Goal: Information Seeking & Learning: Learn about a topic

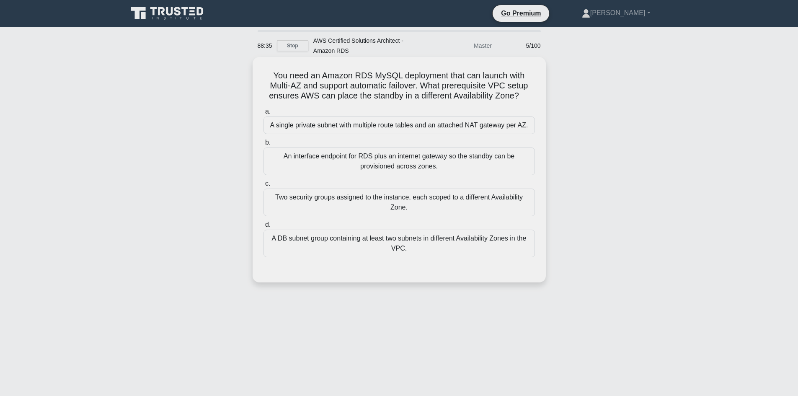
drag, startPoint x: 293, startPoint y: 75, endPoint x: 441, endPoint y: 83, distance: 148.1
click at [308, 74] on h5 "You need an Amazon RDS MySQL deployment that can launch with Multi-AZ and suppo…" at bounding box center [399, 85] width 273 height 31
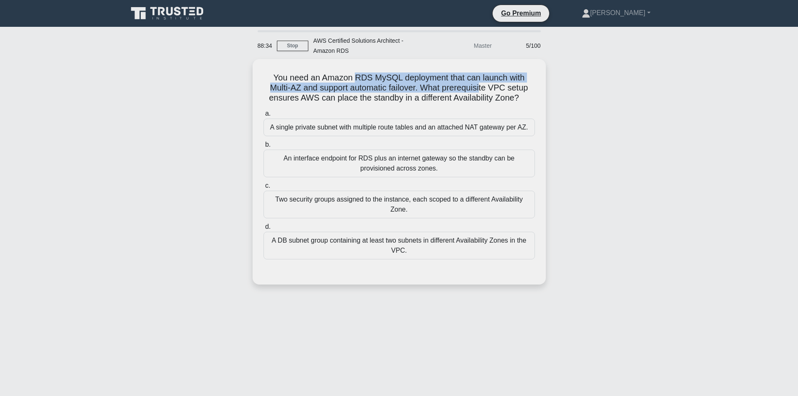
drag, startPoint x: 441, startPoint y: 83, endPoint x: 599, endPoint y: 108, distance: 159.9
click at [598, 107] on div "You need an Amazon RDS MySQL deployment that can launch with Multi-AZ and suppo…" at bounding box center [399, 176] width 553 height 235
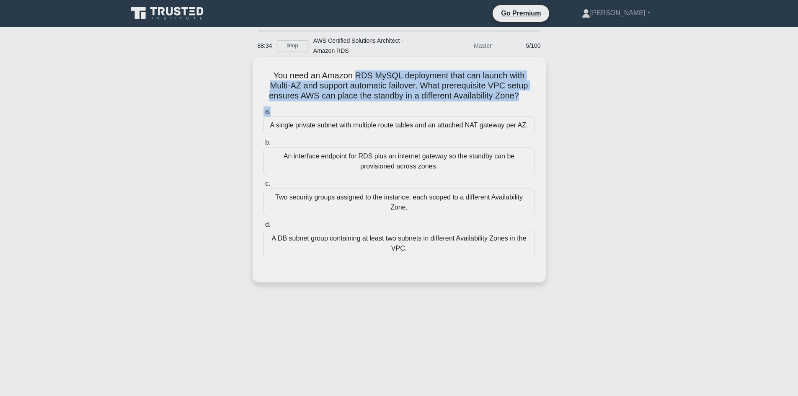
click at [522, 92] on icon ".spinner_0XTQ{transform-origin:center;animation:spinner_y6GP .75s linear infini…" at bounding box center [524, 96] width 10 height 10
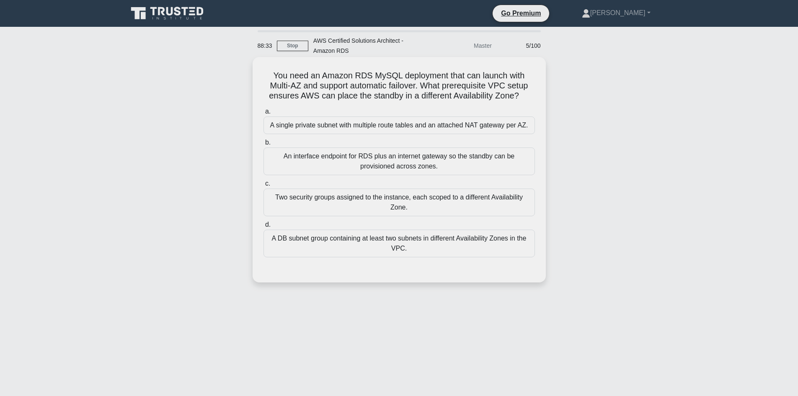
click at [525, 93] on icon at bounding box center [521, 96] width 7 height 10
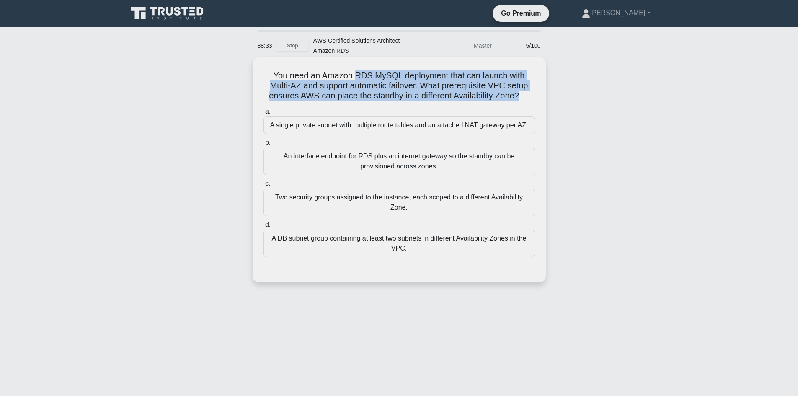
drag, startPoint x: 526, startPoint y: 93, endPoint x: 344, endPoint y: 70, distance: 182.7
click at [351, 71] on h5 "You need an Amazon RDS MySQL deployment that can launch with Multi-AZ and suppo…" at bounding box center [399, 85] width 273 height 31
click at [305, 67] on div "You need an Amazon RDS MySQL deployment that can launch with Multi-AZ and suppo…" at bounding box center [399, 169] width 286 height 219
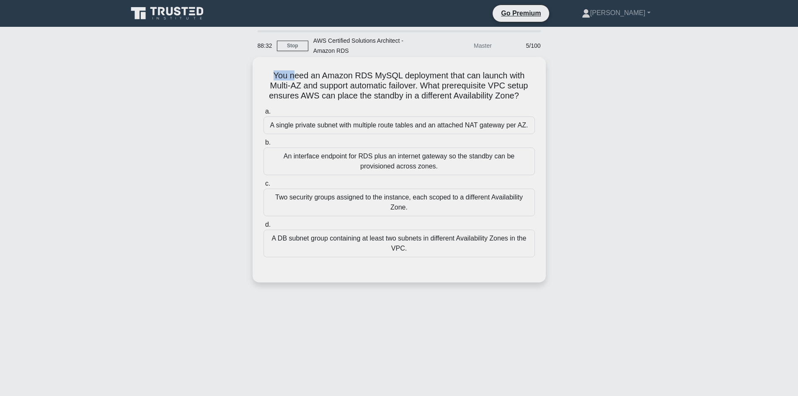
drag, startPoint x: 288, startPoint y: 67, endPoint x: 263, endPoint y: 67, distance: 24.7
click at [263, 67] on div "You need an Amazon RDS MySQL deployment that can launch with Multi-AZ and suppo…" at bounding box center [399, 169] width 286 height 219
click at [268, 69] on div "You need an Amazon RDS MySQL deployment that can launch with Multi-AZ and suppo…" at bounding box center [399, 169] width 286 height 219
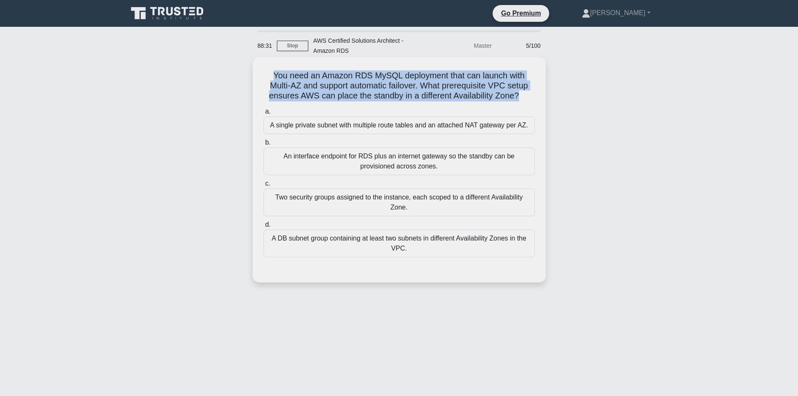
drag, startPoint x: 376, startPoint y: 73, endPoint x: 524, endPoint y: 99, distance: 150.4
click at [524, 99] on div "You need an Amazon RDS MySQL deployment that can launch with Multi-AZ and suppo…" at bounding box center [399, 169] width 286 height 219
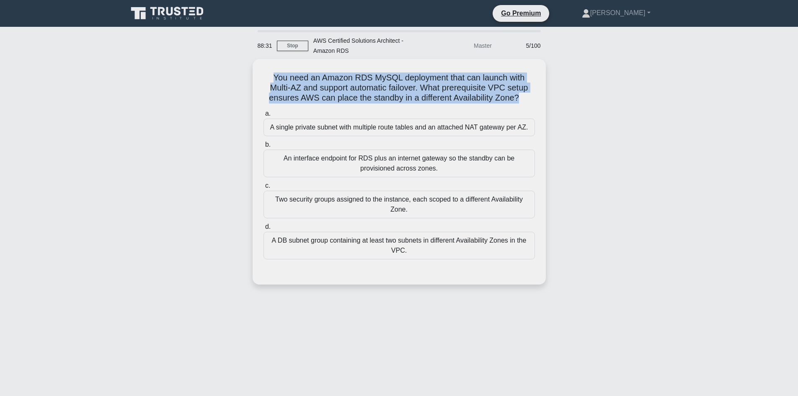
click at [575, 101] on div "You need an Amazon RDS MySQL deployment that can launch with Multi-AZ and suppo…" at bounding box center [399, 176] width 553 height 235
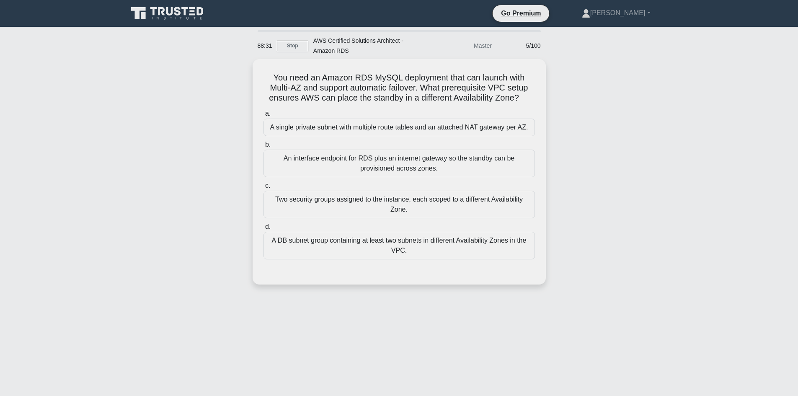
click at [575, 101] on div "You need an Amazon RDS MySQL deployment that can launch with Multi-AZ and suppo…" at bounding box center [399, 176] width 553 height 235
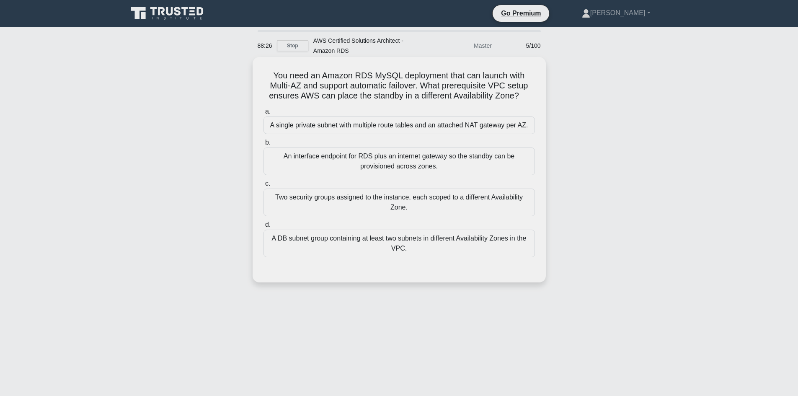
click at [377, 240] on div "A DB subnet group containing at least two subnets in different Availability Zon…" at bounding box center [398, 244] width 271 height 28
click at [263, 227] on input "d. A DB subnet group containing at least two subnets in different Availability …" at bounding box center [263, 224] width 0 height 5
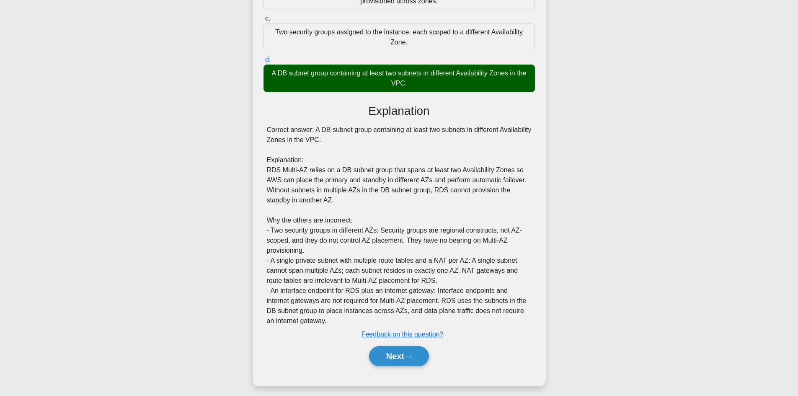
scroll to position [168, 0]
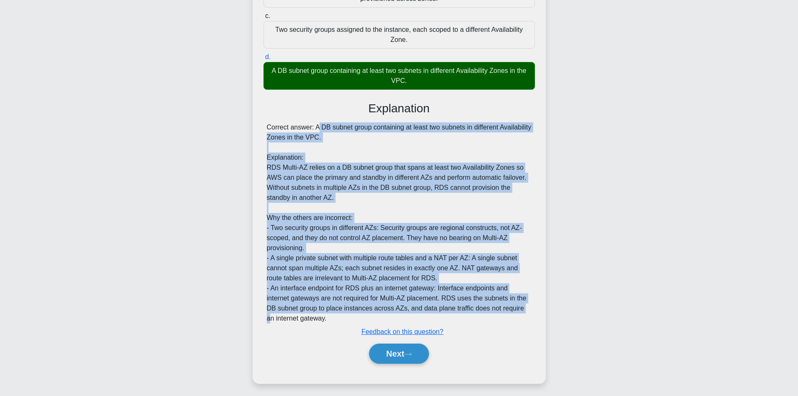
drag, startPoint x: 260, startPoint y: 124, endPoint x: 478, endPoint y: 280, distance: 268.6
click at [526, 312] on div "You need an Amazon RDS MySQL deployment that can launch with Multi-AZ and suppo…" at bounding box center [399, 136] width 286 height 487
drag, startPoint x: 347, startPoint y: 197, endPoint x: 340, endPoint y: 199, distance: 7.2
click at [348, 197] on div "Correct answer: A DB subnet group containing at least two subnets in different …" at bounding box center [399, 222] width 265 height 201
click at [265, 126] on div "Correct answer: A DB subnet group containing at least two subnets in different …" at bounding box center [398, 222] width 271 height 201
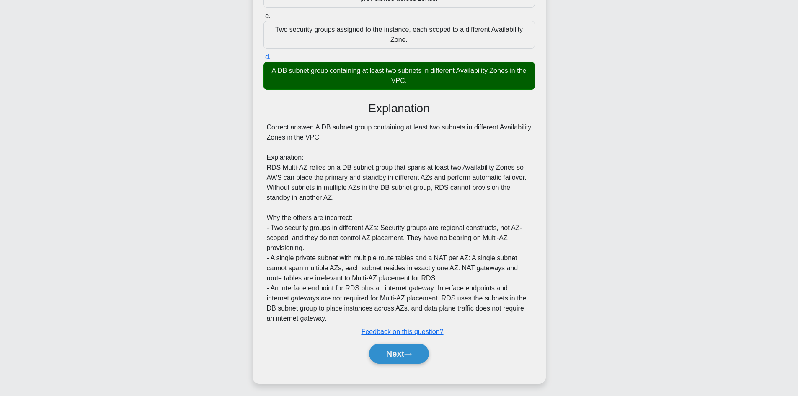
click at [258, 127] on div "You need an Amazon RDS MySQL deployment that can launch with Multi-AZ and suppo…" at bounding box center [399, 136] width 286 height 487
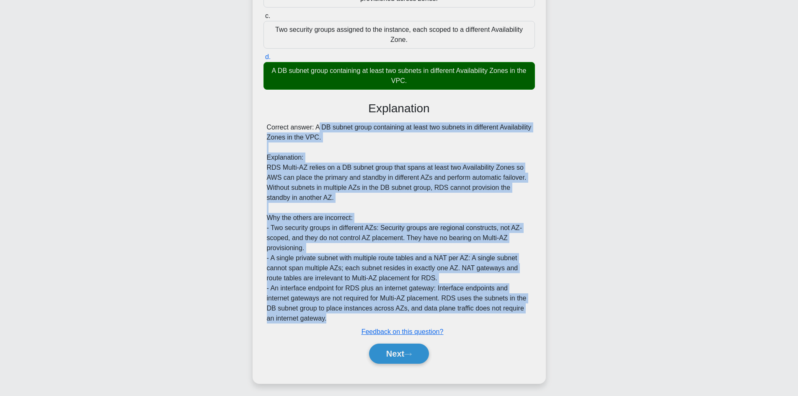
drag, startPoint x: 258, startPoint y: 127, endPoint x: 511, endPoint y: 318, distance: 317.0
click at [511, 318] on div "You need an Amazon RDS MySQL deployment that can launch with Multi-AZ and suppo…" at bounding box center [399, 136] width 286 height 487
click at [346, 267] on div "Correct answer: A DB subnet group containing at least two subnets in different …" at bounding box center [399, 222] width 265 height 201
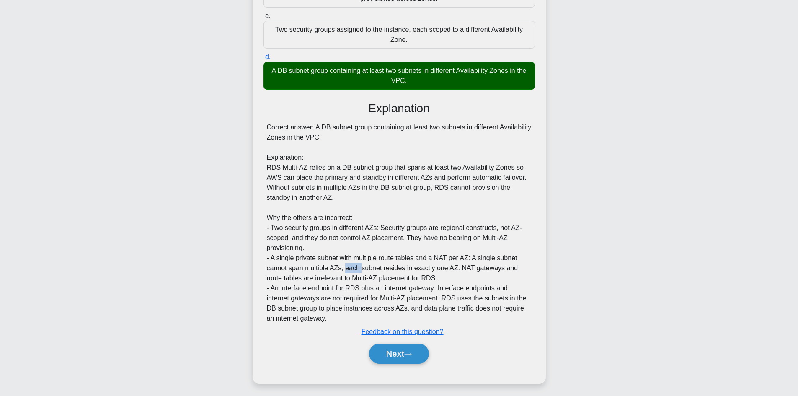
click at [346, 267] on div "Correct answer: A DB subnet group containing at least two subnets in different …" at bounding box center [399, 222] width 265 height 201
drag, startPoint x: 247, startPoint y: 114, endPoint x: 281, endPoint y: 134, distance: 39.2
click at [273, 131] on div "You need an Amazon RDS MySQL deployment that can launch with Multi-AZ and suppo…" at bounding box center [399, 144] width 553 height 504
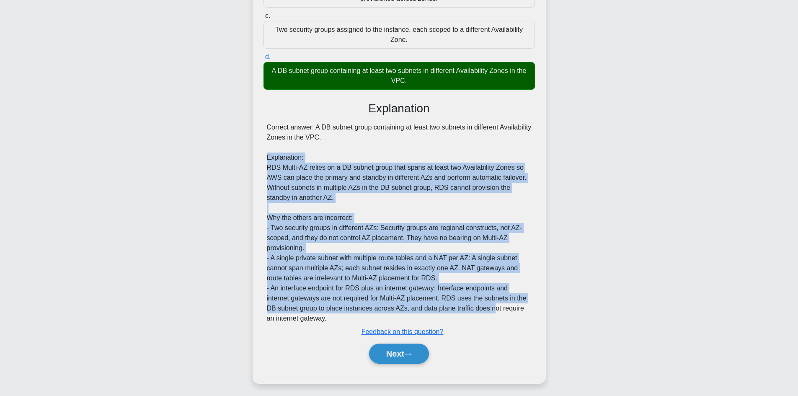
drag, startPoint x: 374, startPoint y: 199, endPoint x: 377, endPoint y: 220, distance: 21.6
click at [492, 304] on div "Correct answer: A DB subnet group containing at least two subnets in different …" at bounding box center [399, 222] width 265 height 201
click at [311, 169] on div "Correct answer: A DB subnet group containing at least two subnets in different …" at bounding box center [399, 222] width 265 height 201
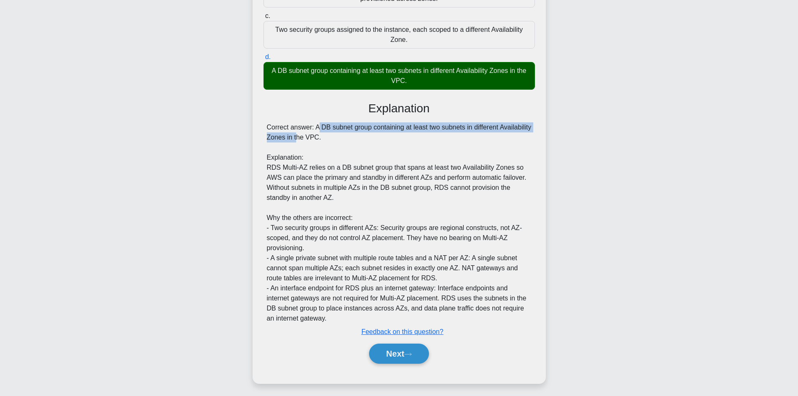
drag, startPoint x: 266, startPoint y: 127, endPoint x: 310, endPoint y: 149, distance: 50.0
click at [300, 145] on div "Correct answer: A DB subnet group containing at least two subnets in different …" at bounding box center [398, 222] width 271 height 201
click at [353, 181] on div "Correct answer: A DB subnet group containing at least two subnets in different …" at bounding box center [399, 222] width 265 height 201
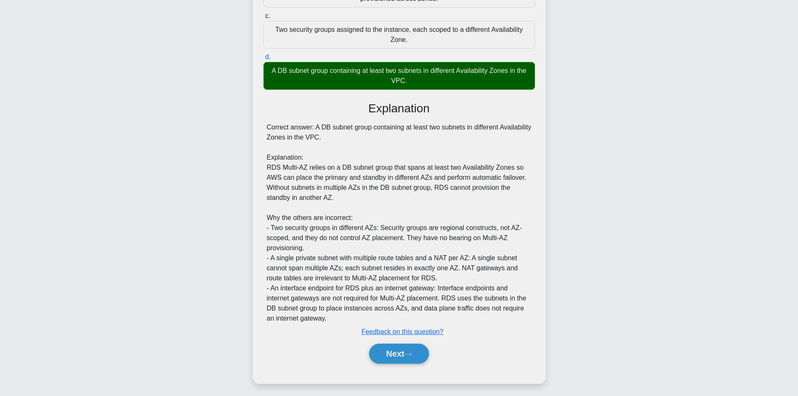
click at [366, 175] on div "Correct answer: A DB subnet group containing at least two subnets in different …" at bounding box center [399, 222] width 265 height 201
drag, startPoint x: 263, startPoint y: 126, endPoint x: 297, endPoint y: 143, distance: 38.8
click at [273, 130] on div "a. A single private subnet with multiple route tables and an attached NAT gatew…" at bounding box center [399, 155] width 273 height 436
drag, startPoint x: 297, startPoint y: 143, endPoint x: 340, endPoint y: 177, distance: 54.0
click at [310, 152] on div "Correct answer: A DB subnet group containing at least two subnets in different …" at bounding box center [399, 222] width 265 height 201
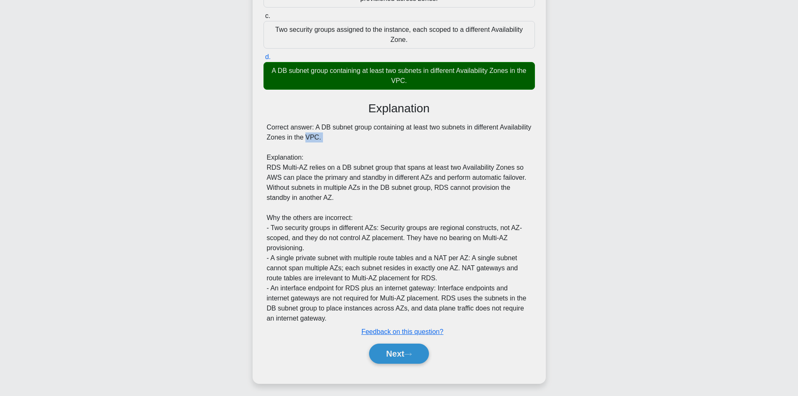
click at [325, 164] on div "Correct answer: A DB subnet group containing at least two subnets in different …" at bounding box center [399, 222] width 265 height 201
drag, startPoint x: 362, startPoint y: 211, endPoint x: 343, endPoint y: 210, distance: 18.9
click at [362, 211] on div "Correct answer: A DB subnet group containing at least two subnets in different …" at bounding box center [399, 222] width 265 height 201
click at [343, 210] on div "Correct answer: A DB subnet group containing at least two subnets in different …" at bounding box center [399, 222] width 265 height 201
click at [400, 359] on button "Next" at bounding box center [399, 353] width 60 height 20
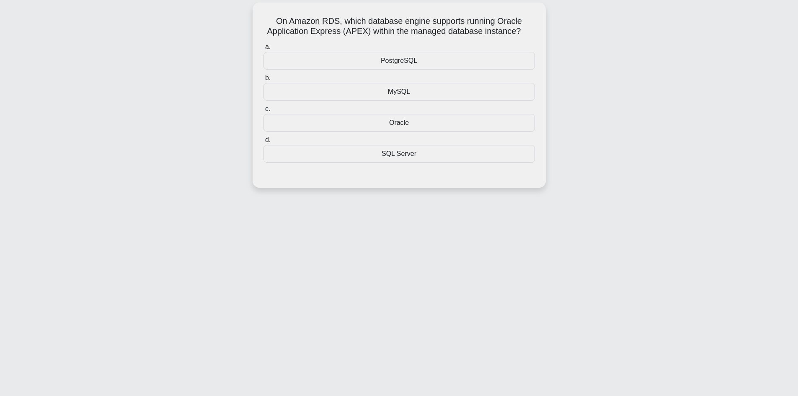
scroll to position [0, 0]
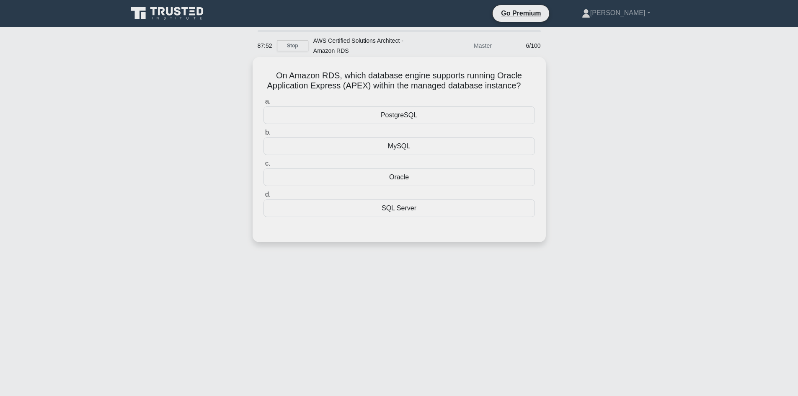
click at [399, 182] on div "Oracle" at bounding box center [398, 177] width 271 height 18
click at [263, 166] on input "c. Oracle" at bounding box center [263, 163] width 0 height 5
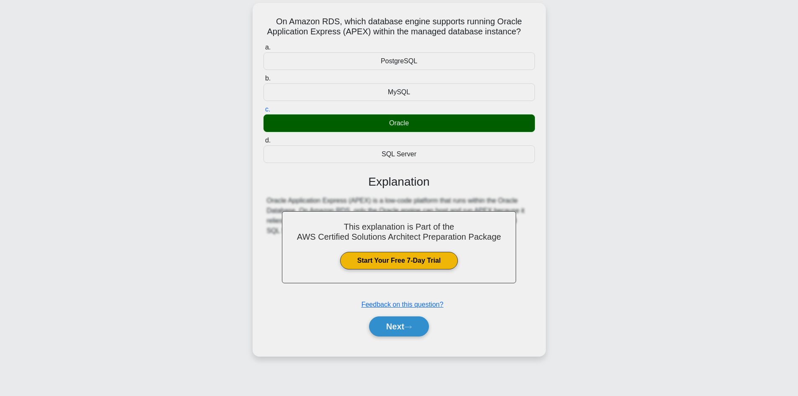
scroll to position [57, 0]
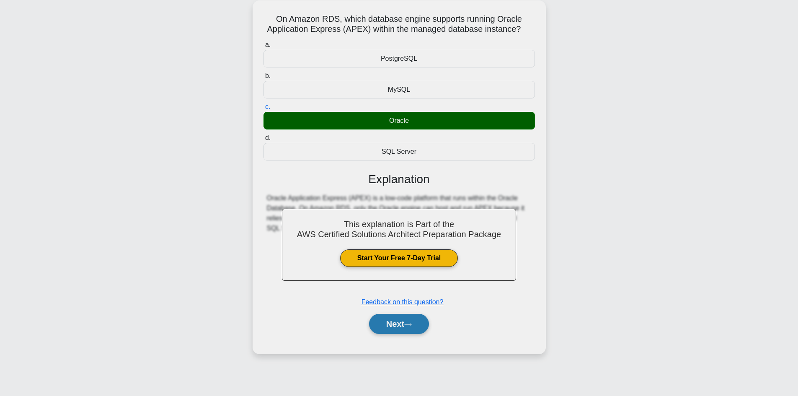
click at [417, 323] on button "Next" at bounding box center [399, 324] width 60 height 20
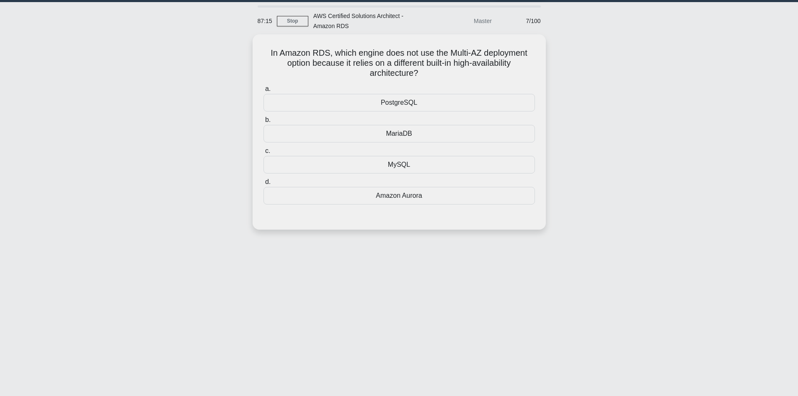
scroll to position [0, 0]
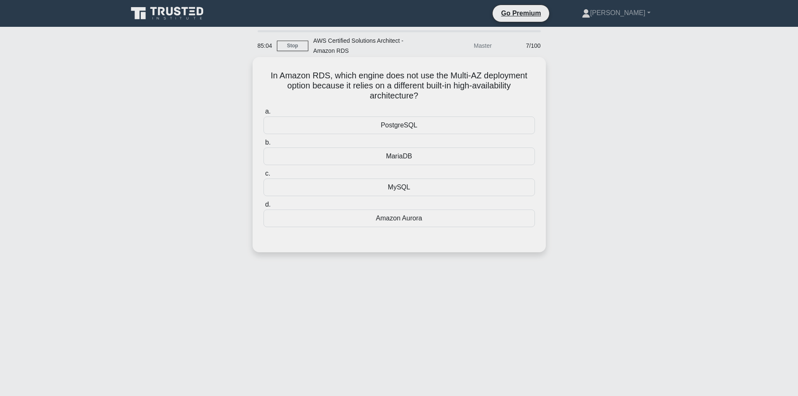
click at [424, 220] on div "Amazon Aurora" at bounding box center [398, 218] width 271 height 18
click at [263, 207] on input "d. Amazon Aurora" at bounding box center [263, 204] width 0 height 5
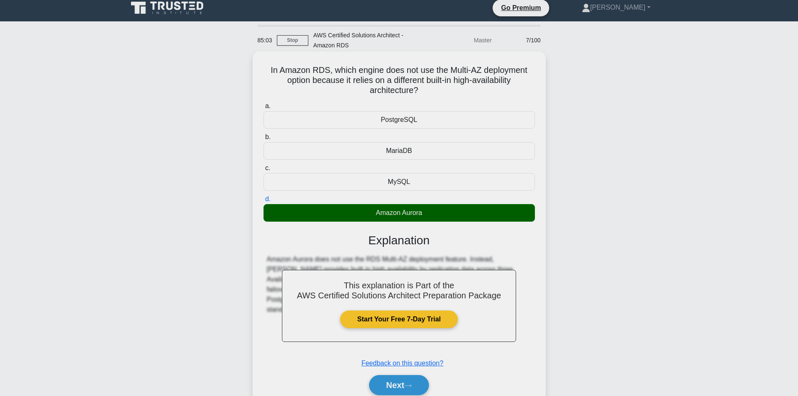
scroll to position [57, 0]
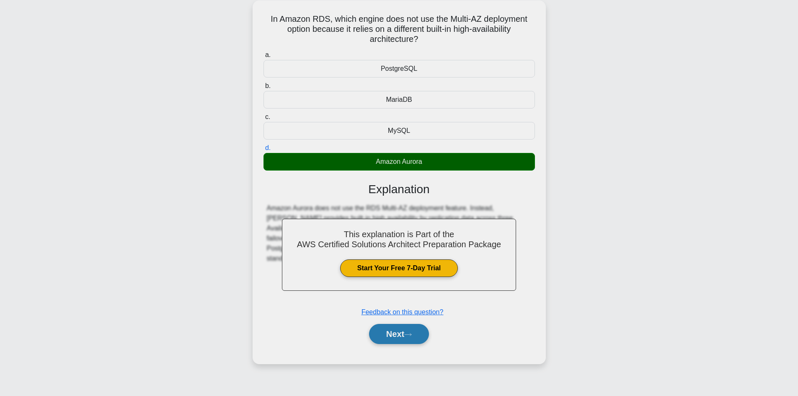
click at [395, 339] on button "Next" at bounding box center [399, 334] width 60 height 20
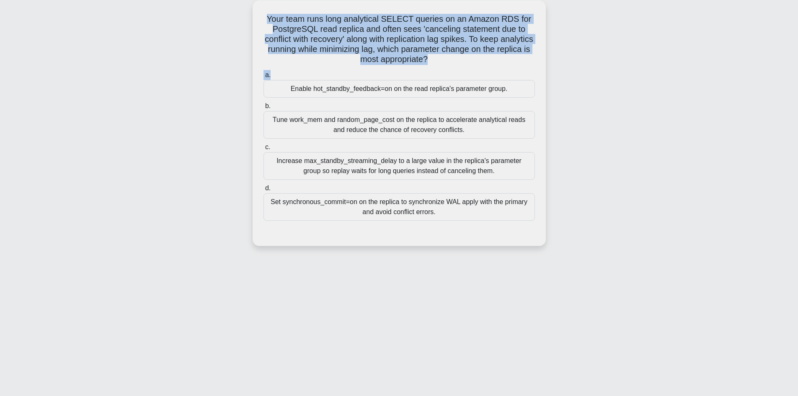
drag, startPoint x: 268, startPoint y: 20, endPoint x: 454, endPoint y: 68, distance: 191.6
click at [454, 68] on div "Your team runs long analytical SELECT queries on an Amazon RDS for PostgreSQL r…" at bounding box center [399, 123] width 286 height 239
click at [438, 38] on h5 "Your team runs long analytical SELECT queries on an Amazon RDS for PostgreSQL r…" at bounding box center [399, 39] width 273 height 51
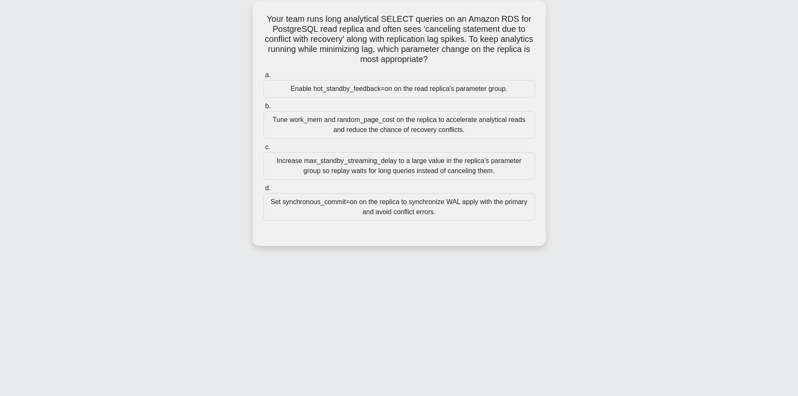
click at [369, 209] on div "Set synchronous_commit=on on the replica to synchronize WAL apply with the prim…" at bounding box center [398, 207] width 271 height 28
click at [263, 191] on input "d. Set synchronous_commit=on on the replica to synchronize WAL apply with the p…" at bounding box center [263, 188] width 0 height 5
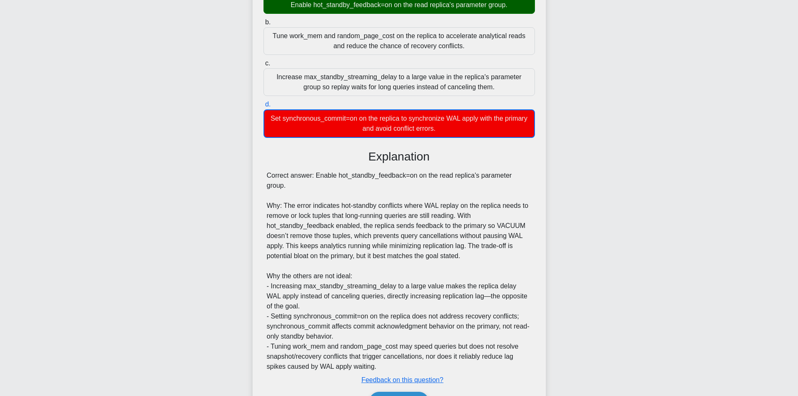
scroll to position [182, 0]
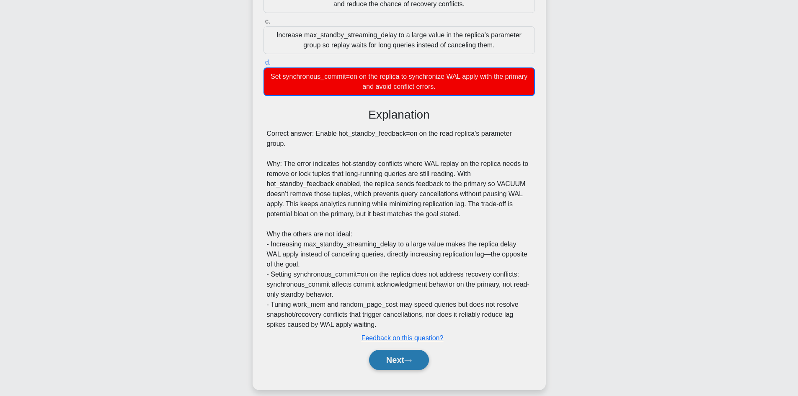
click at [402, 350] on button "Next" at bounding box center [399, 360] width 60 height 20
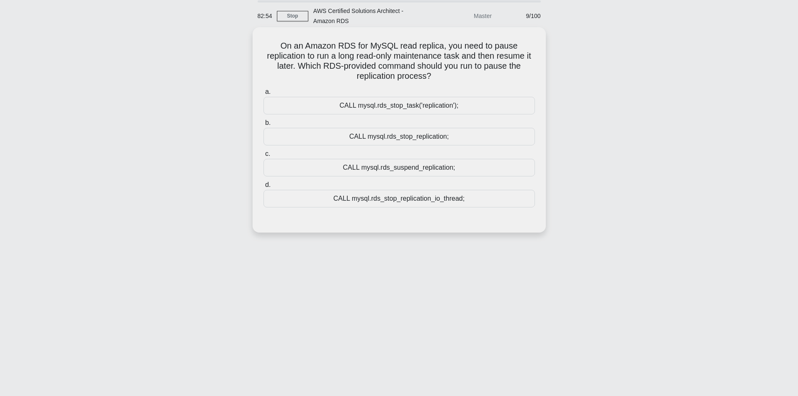
scroll to position [15, 0]
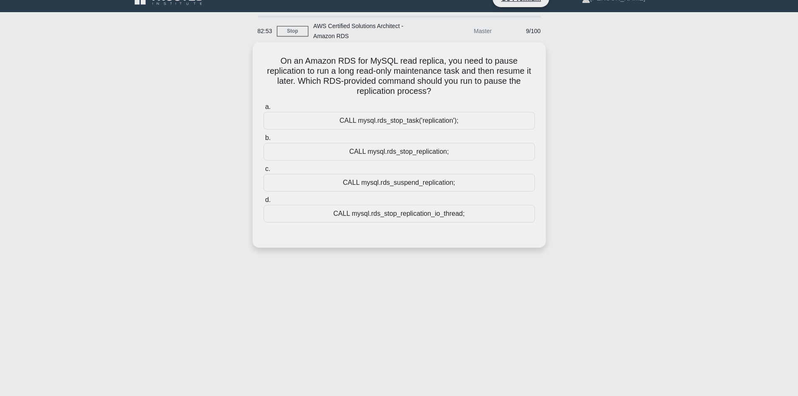
drag, startPoint x: 286, startPoint y: 63, endPoint x: 448, endPoint y: 93, distance: 164.5
click at [448, 93] on h5 "On an Amazon RDS for MySQL read replica, you need to pause replication to run a…" at bounding box center [399, 76] width 273 height 41
click at [430, 90] on h5 "On an Amazon RDS for MySQL read replica, you need to pause replication to run a…" at bounding box center [399, 76] width 273 height 41
drag, startPoint x: 446, startPoint y: 87, endPoint x: 274, endPoint y: 52, distance: 176.2
click at [274, 52] on div "On an Amazon RDS for MySQL read replica, you need to pause replication to run a…" at bounding box center [399, 145] width 286 height 199
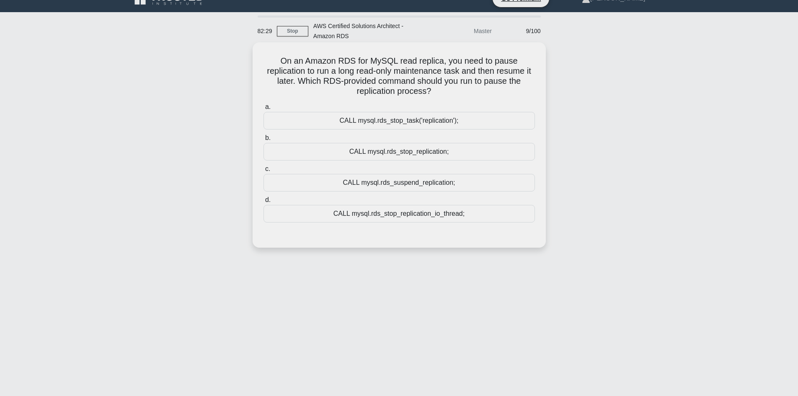
click at [418, 156] on div "CALL mysql.rds_stop_replication;" at bounding box center [398, 152] width 271 height 18
click at [263, 141] on input "b. CALL mysql.rds_stop_replication;" at bounding box center [263, 137] width 0 height 5
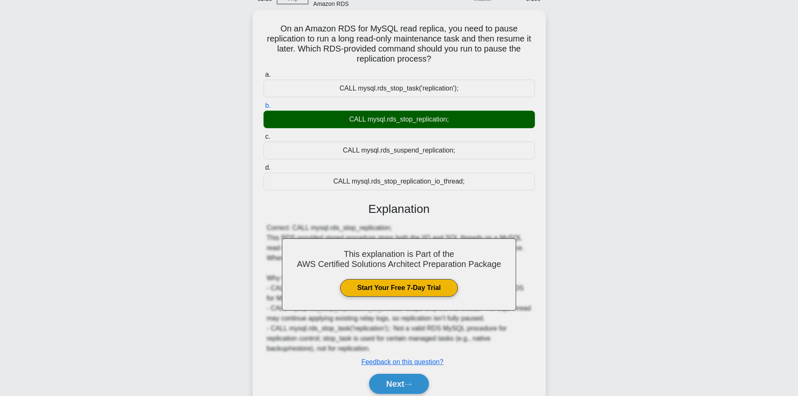
scroll to position [81, 0]
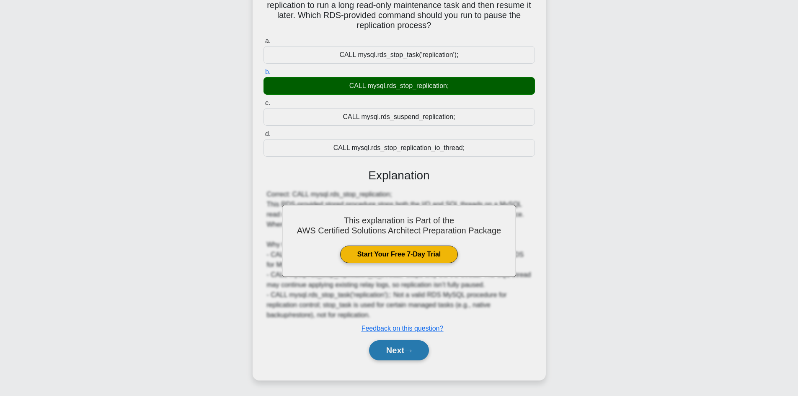
click at [401, 352] on button "Next" at bounding box center [399, 350] width 60 height 20
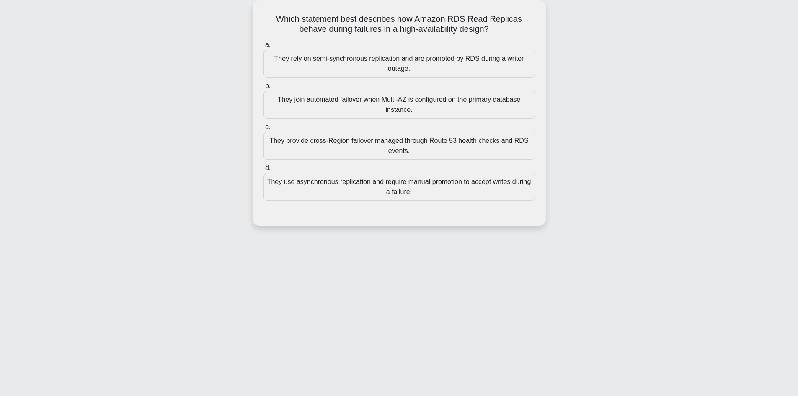
scroll to position [57, 0]
click at [406, 186] on div "They use asynchronous replication and require manual promotion to accept writes…" at bounding box center [398, 187] width 271 height 28
click at [263, 171] on input "d. They use asynchronous replication and require manual promotion to accept wri…" at bounding box center [263, 167] width 0 height 5
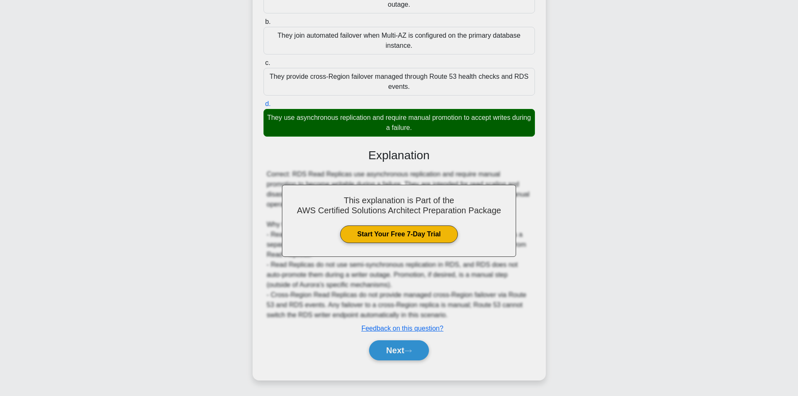
scroll to position [121, 0]
click at [415, 348] on button "Next" at bounding box center [399, 350] width 60 height 20
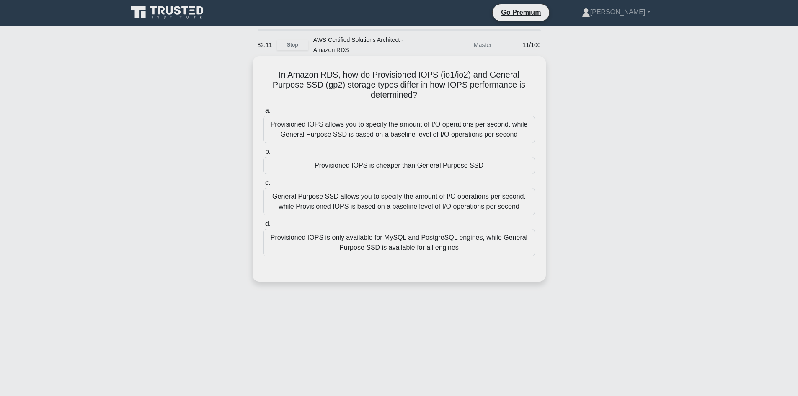
scroll to position [0, 0]
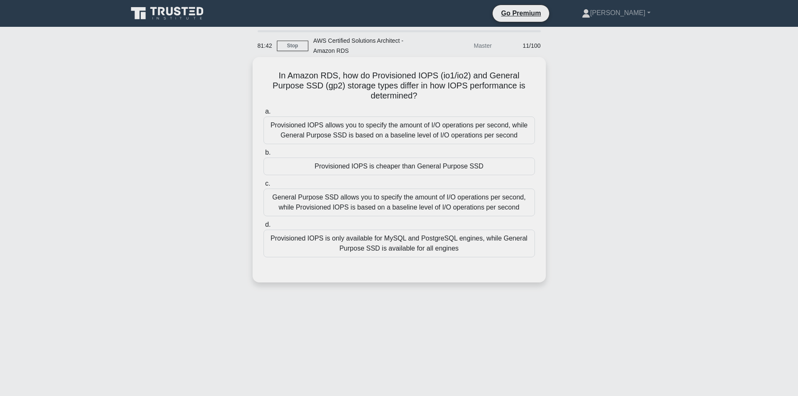
click at [346, 131] on div "Provisioned IOPS allows you to specify the amount of I/O operations per second,…" at bounding box center [398, 130] width 271 height 28
click at [367, 138] on div "Provisioned IOPS allows you to specify the amount of I/O operations per second,…" at bounding box center [398, 130] width 271 height 28
click at [263, 114] on input "a. Provisioned IOPS allows you to specify the amount of I/O operations per seco…" at bounding box center [263, 111] width 0 height 5
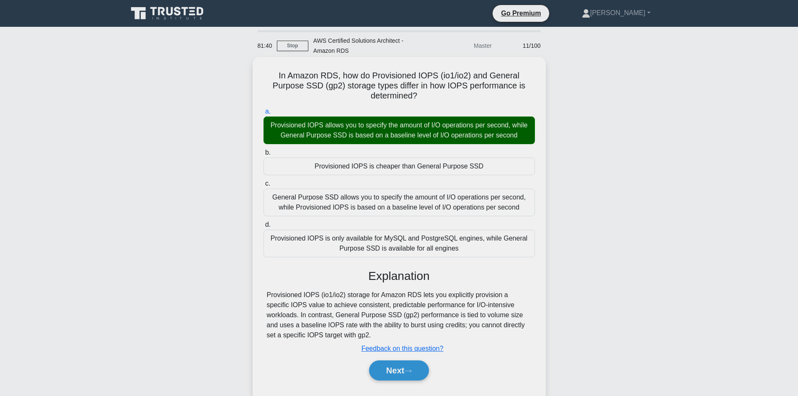
scroll to position [42, 0]
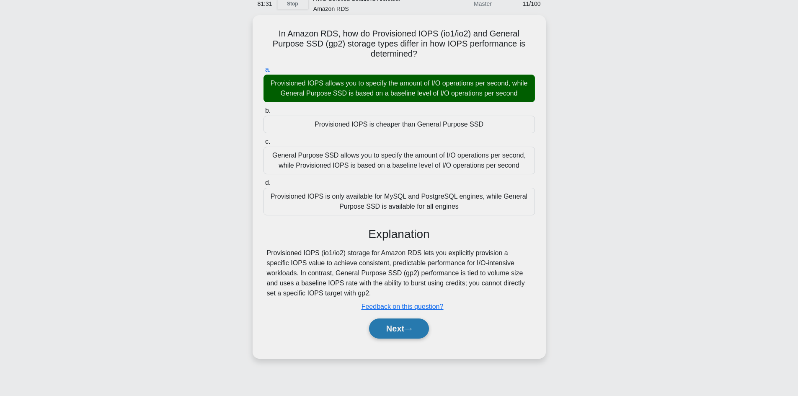
click at [411, 335] on button "Next" at bounding box center [399, 328] width 60 height 20
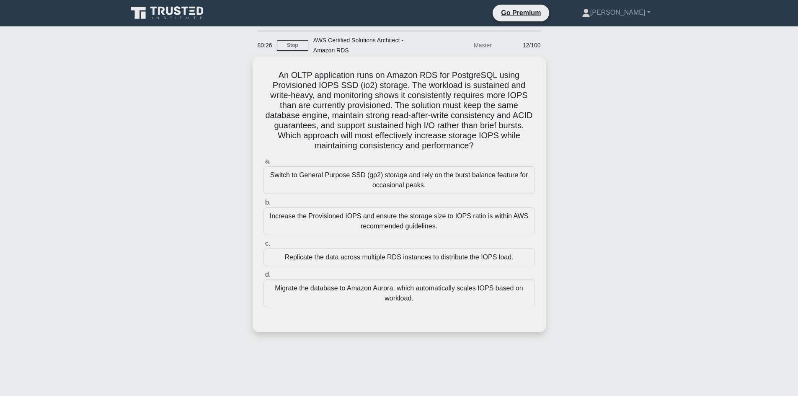
scroll to position [0, 0]
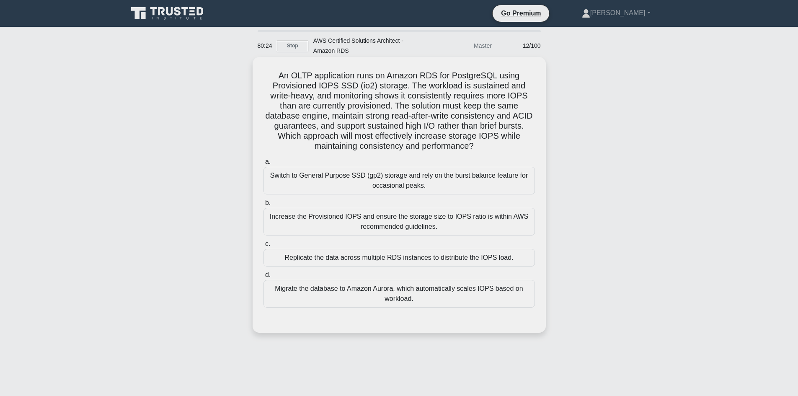
drag, startPoint x: 268, startPoint y: 80, endPoint x: 526, endPoint y: 147, distance: 267.5
click at [526, 147] on h5 "An OLTP application runs on Amazon RDS for PostgreSQL using Provisioned IOPS SS…" at bounding box center [399, 110] width 273 height 81
click at [405, 112] on h5 "An OLTP application runs on Amazon RDS for PostgreSQL using Provisioned IOPS SS…" at bounding box center [399, 110] width 273 height 81
drag, startPoint x: 269, startPoint y: 76, endPoint x: 506, endPoint y: 144, distance: 247.1
click at [508, 144] on h5 "An OLTP application runs on Amazon RDS for PostgreSQL using Provisioned IOPS SS…" at bounding box center [399, 110] width 273 height 81
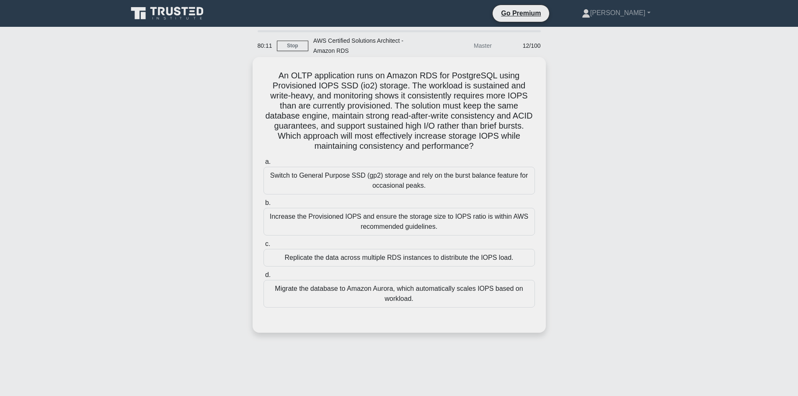
click at [275, 79] on h5 "An OLTP application runs on Amazon RDS for PostgreSQL using Provisioned IOPS SS…" at bounding box center [399, 110] width 273 height 81
click at [271, 72] on h5 "An OLTP application runs on Amazon RDS for PostgreSQL using Provisioned IOPS SS…" at bounding box center [399, 110] width 273 height 81
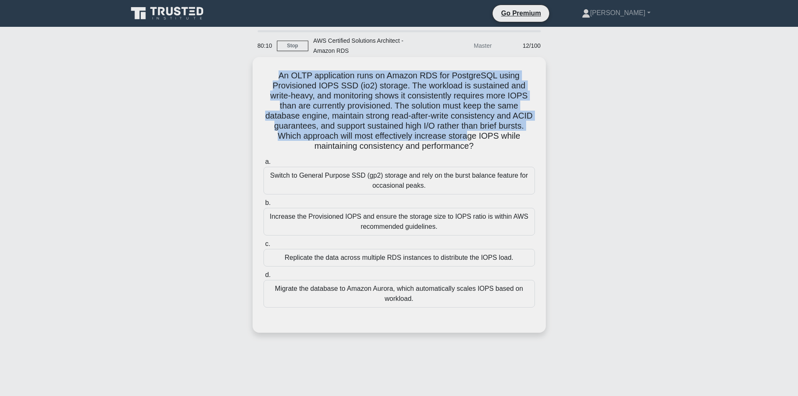
drag, startPoint x: 366, startPoint y: 82, endPoint x: 495, endPoint y: 141, distance: 141.3
click at [495, 141] on h5 "An OLTP application runs on Amazon RDS for PostgreSQL using Provisioned IOPS SS…" at bounding box center [399, 110] width 273 height 81
drag, startPoint x: 408, startPoint y: 124, endPoint x: 405, endPoint y: 119, distance: 5.1
click at [408, 123] on h5 "An OLTP application runs on Amazon RDS for PostgreSQL using Provisioned IOPS SS…" at bounding box center [399, 110] width 273 height 81
click at [267, 79] on h5 "An OLTP application runs on Amazon RDS for PostgreSQL using Provisioned IOPS SS…" at bounding box center [399, 110] width 273 height 81
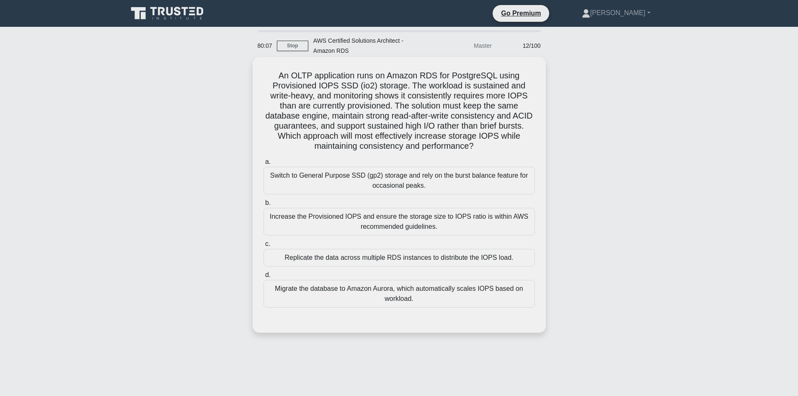
drag, startPoint x: 273, startPoint y: 75, endPoint x: 492, endPoint y: 153, distance: 232.2
click at [492, 153] on div "An OLTP application runs on Amazon RDS for PostgreSQL using Provisioned IOPS SS…" at bounding box center [399, 194] width 286 height 269
click at [410, 136] on h5 "An OLTP application runs on Amazon RDS for PostgreSQL using Provisioned IOPS SS…" at bounding box center [399, 110] width 273 height 81
drag, startPoint x: 500, startPoint y: 148, endPoint x: 317, endPoint y: 133, distance: 184.1
click at [389, 142] on h5 "An OLTP application runs on Amazon RDS for PostgreSQL using Provisioned IOPS SS…" at bounding box center [399, 110] width 273 height 81
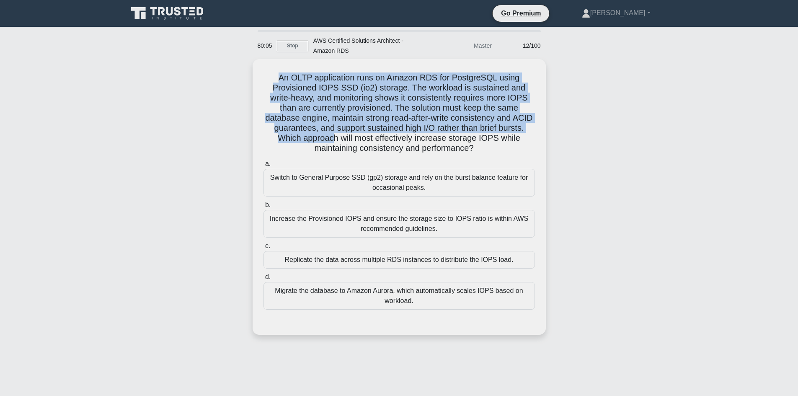
drag, startPoint x: 317, startPoint y: 133, endPoint x: 222, endPoint y: 70, distance: 113.8
click at [224, 71] on div "An OLTP application runs on Amazon RDS for PostgreSQL using Provisioned IOPS SS…" at bounding box center [399, 202] width 553 height 286
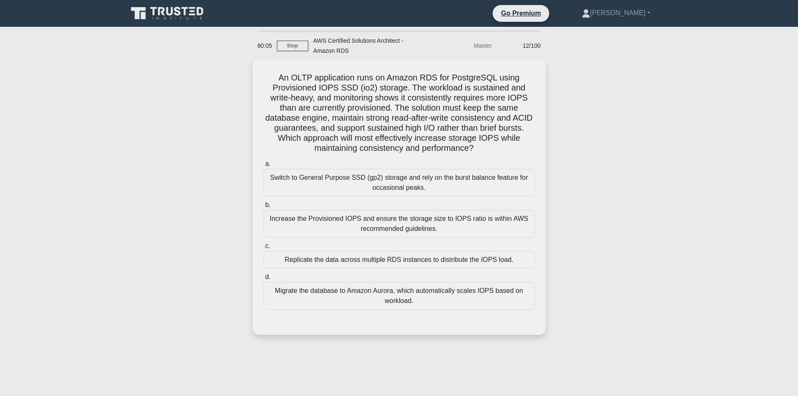
click at [159, 177] on div "An OLTP application runs on Amazon RDS for PostgreSQL using Provisioned IOPS SS…" at bounding box center [399, 202] width 553 height 286
click at [376, 219] on div "Increase the Provisioned IOPS and ensure the storage size to IOPS ratio is with…" at bounding box center [398, 222] width 271 height 28
click at [263, 206] on input "b. Increase the Provisioned IOPS and ensure the storage size to IOPS ratio is w…" at bounding box center [263, 202] width 0 height 5
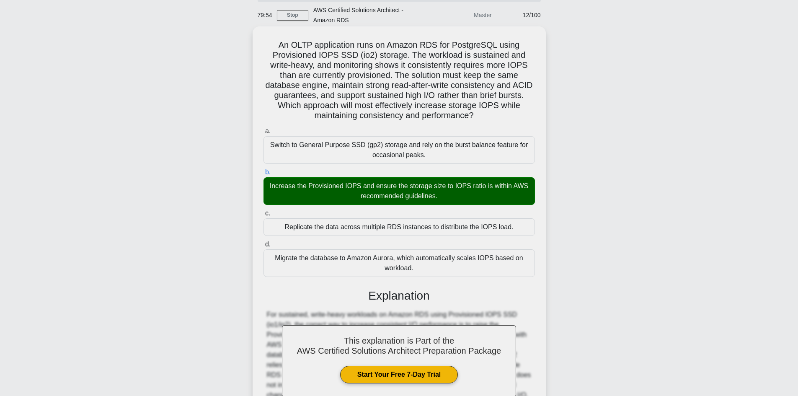
scroll to position [126, 0]
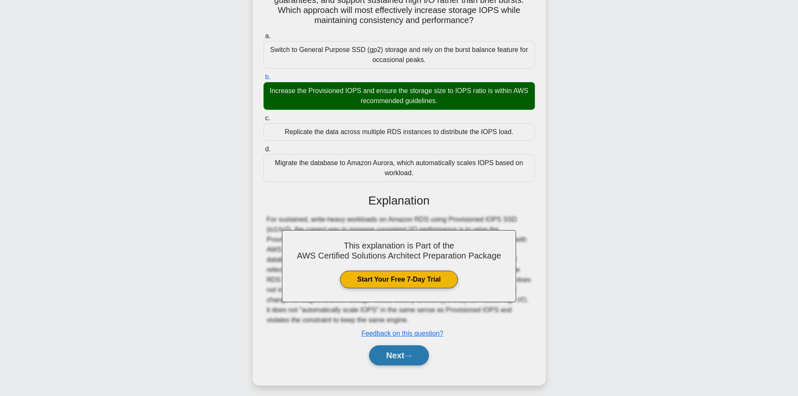
click at [405, 359] on button "Next" at bounding box center [399, 355] width 60 height 20
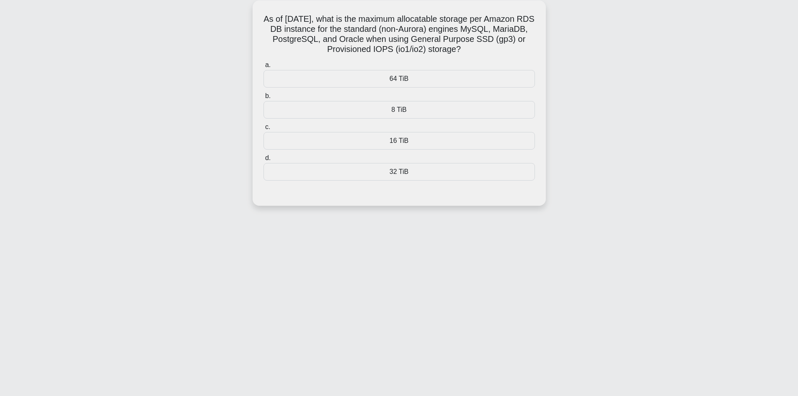
click at [406, 75] on div "64 TiB" at bounding box center [398, 79] width 271 height 18
click at [263, 68] on input "a. 64 TiB" at bounding box center [263, 64] width 0 height 5
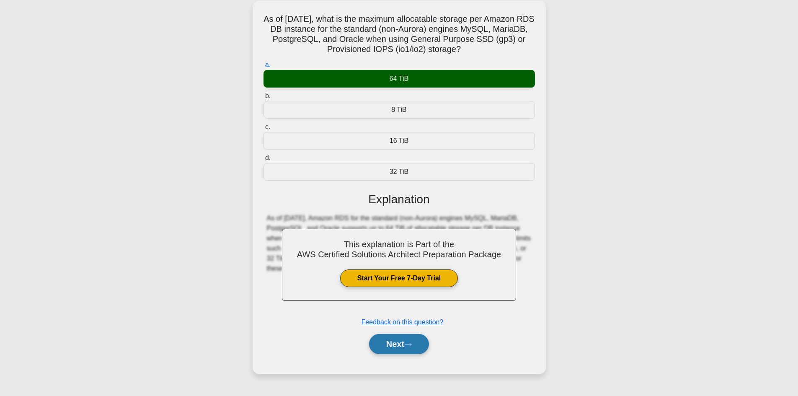
click at [395, 341] on button "Next" at bounding box center [399, 344] width 60 height 20
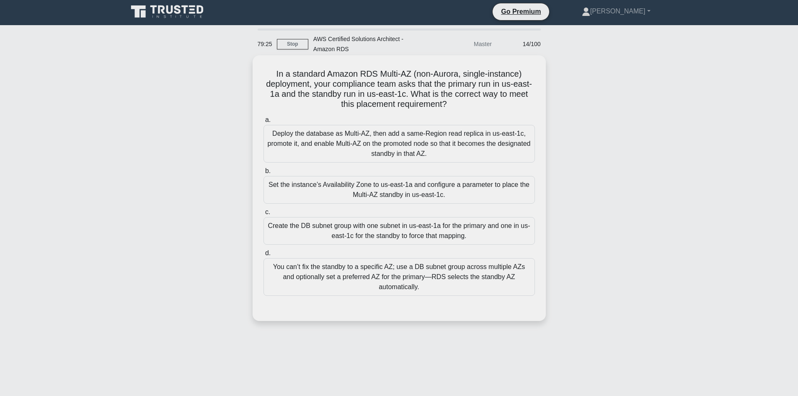
scroll to position [0, 0]
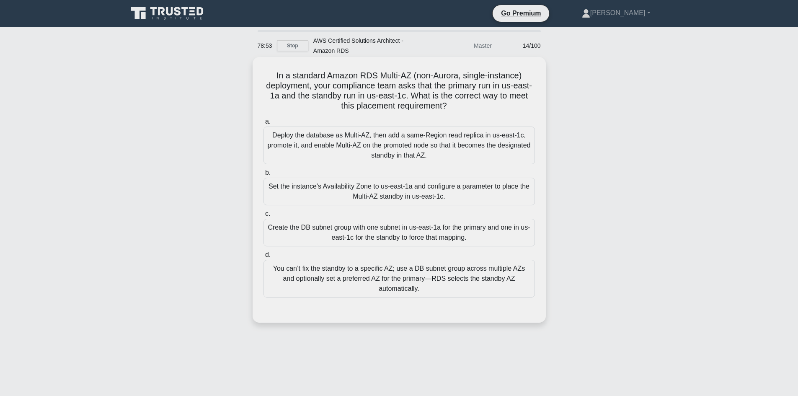
click at [383, 232] on div "Create the DB subnet group with one subnet in us-east-1a for the primary and on…" at bounding box center [398, 233] width 271 height 28
click at [263, 217] on input "c. Create the DB subnet group with one subnet in us-east-1a for the primary and…" at bounding box center [263, 213] width 0 height 5
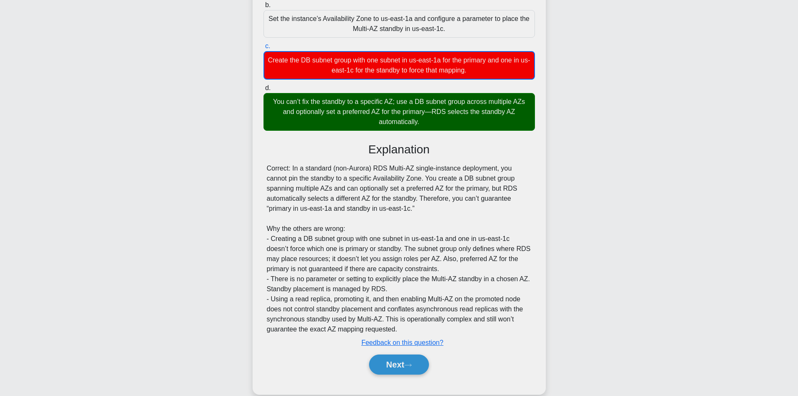
scroll to position [182, 0]
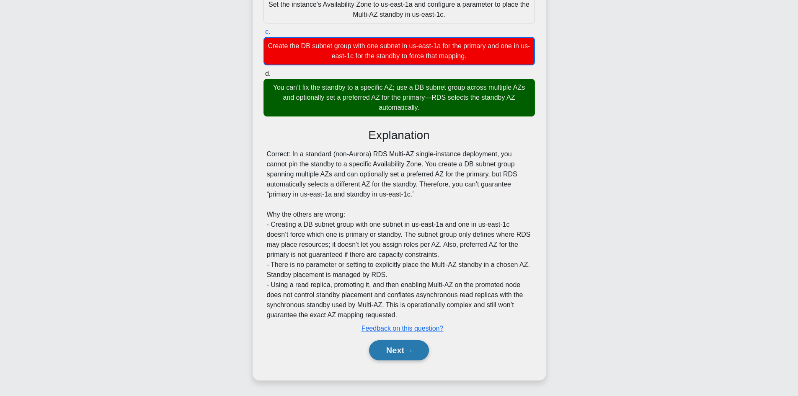
click at [404, 355] on button "Next" at bounding box center [399, 350] width 60 height 20
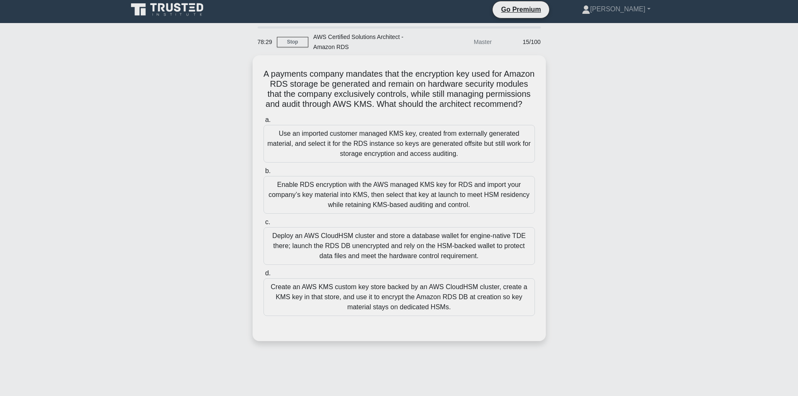
scroll to position [0, 0]
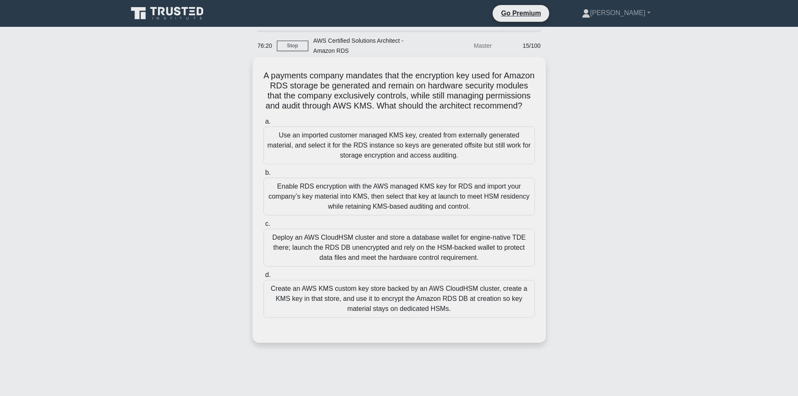
click at [352, 265] on div "Deploy an AWS CloudHSM cluster and store a database wallet for engine-native TD…" at bounding box center [398, 248] width 271 height 38
click at [263, 227] on input "c. Deploy an AWS CloudHSM cluster and store a database wallet for engine-native…" at bounding box center [263, 223] width 0 height 5
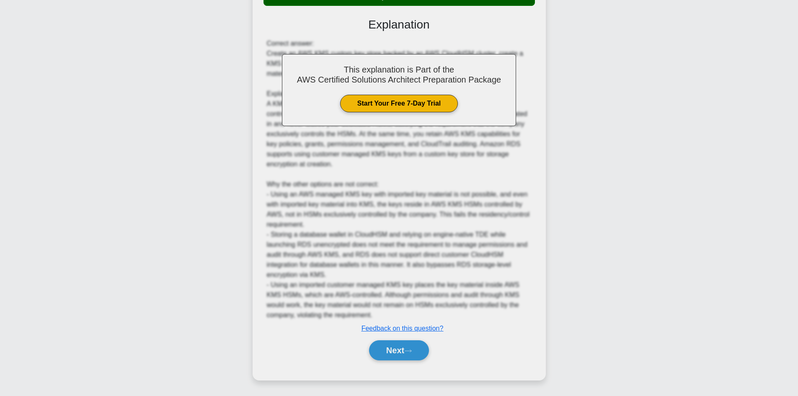
scroll to position [323, 0]
click at [394, 352] on button "Next" at bounding box center [399, 350] width 60 height 20
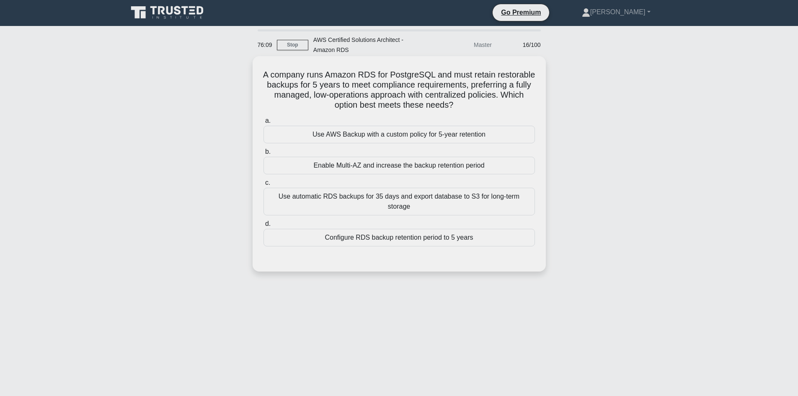
scroll to position [0, 0]
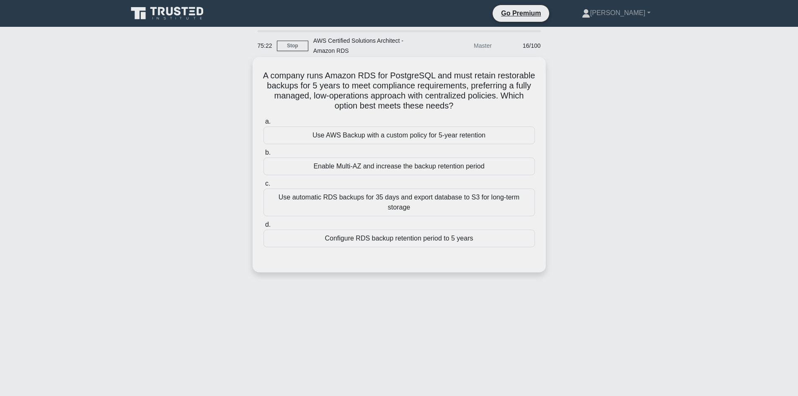
click at [410, 201] on div "Use automatic RDS backups for 35 days and export database to S3 for long-term s…" at bounding box center [398, 202] width 271 height 28
click at [263, 186] on input "c. Use automatic RDS backups for 35 days and export database to S3 for long-ter…" at bounding box center [263, 183] width 0 height 5
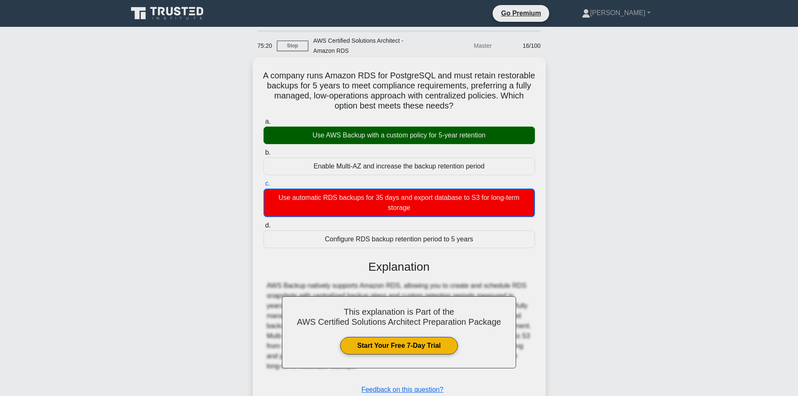
scroll to position [42, 0]
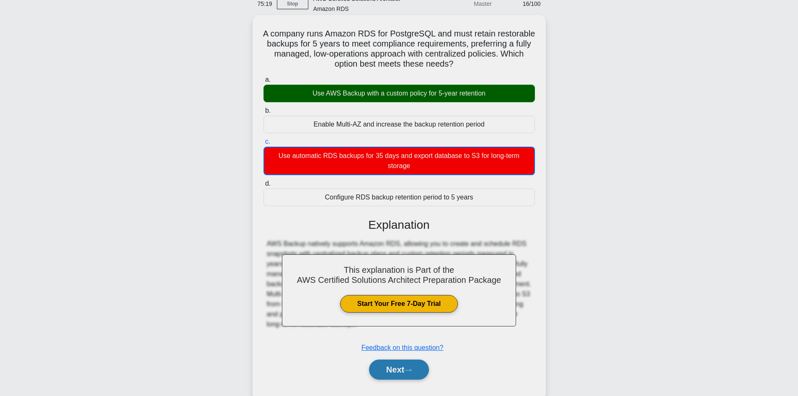
click at [389, 374] on button "Next" at bounding box center [399, 369] width 60 height 20
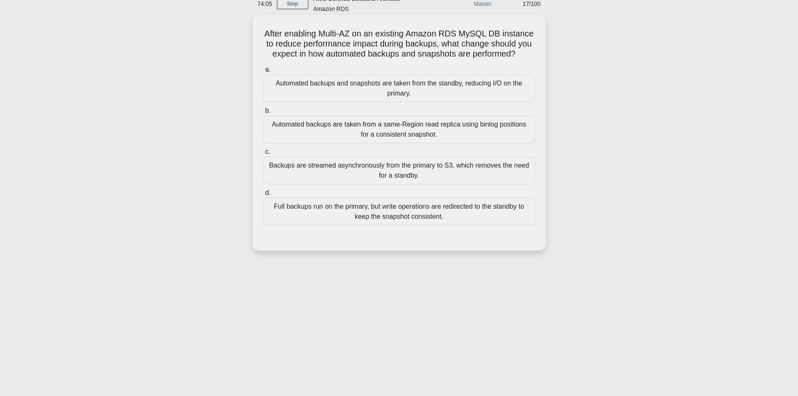
click at [371, 213] on div "Full backups run on the primary, but write operations are redirected to the sta…" at bounding box center [398, 212] width 271 height 28
click at [263, 196] on input "d. Full backups run on the primary, but write operations are redirected to the …" at bounding box center [263, 192] width 0 height 5
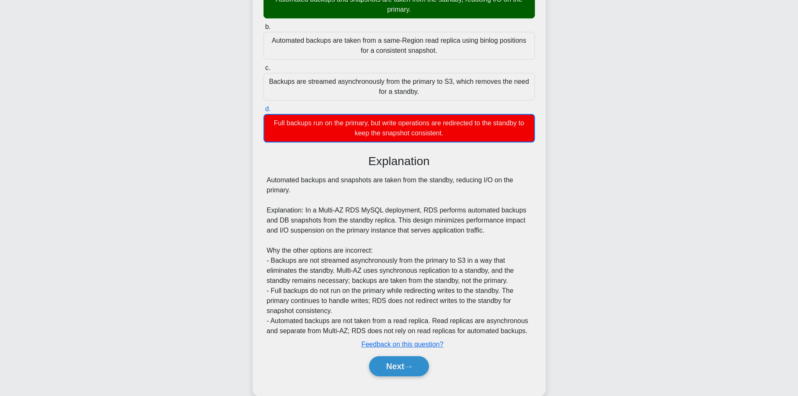
scroll to position [152, 0]
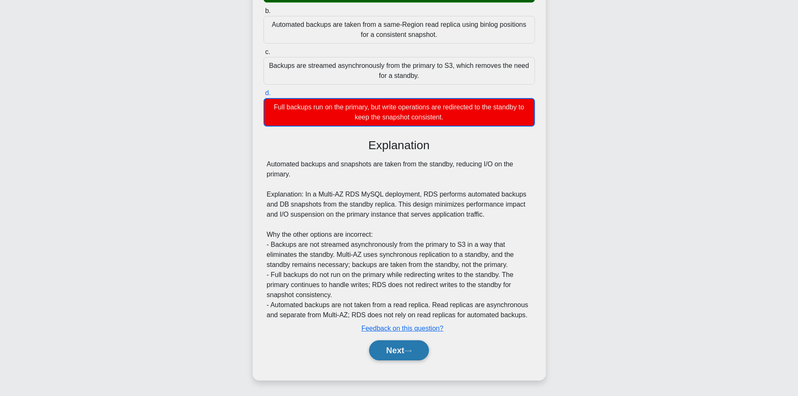
click at [393, 343] on button "Next" at bounding box center [399, 350] width 60 height 20
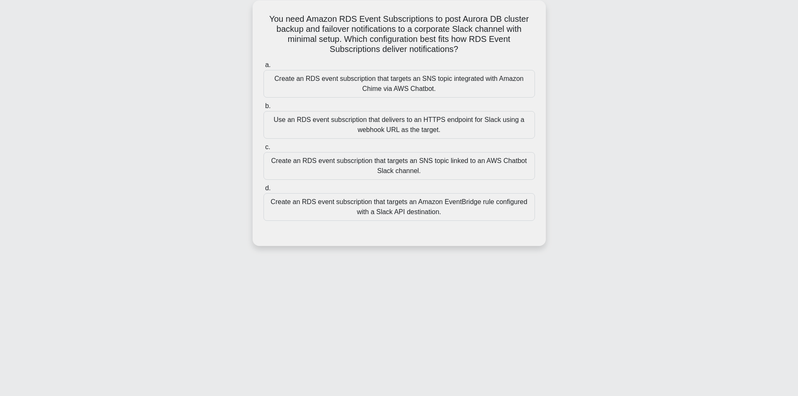
click at [417, 177] on div "Create an RDS event subscription that targets an SNS topic linked to an AWS Cha…" at bounding box center [398, 166] width 271 height 28
click at [263, 150] on input "c. Create an RDS event subscription that targets an SNS topic linked to an AWS …" at bounding box center [263, 146] width 0 height 5
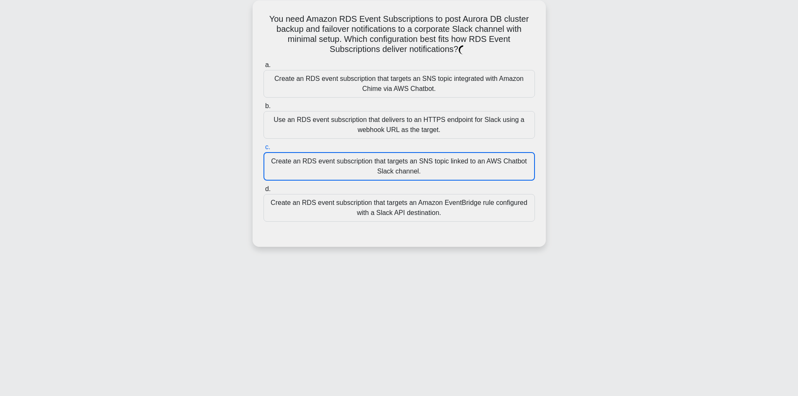
click at [417, 177] on div "Create an RDS event subscription that targets an SNS topic linked to an AWS Cha…" at bounding box center [398, 166] width 271 height 28
click at [263, 150] on input "c. Create an RDS event subscription that targets an SNS topic linked to an AWS …" at bounding box center [263, 146] width 0 height 5
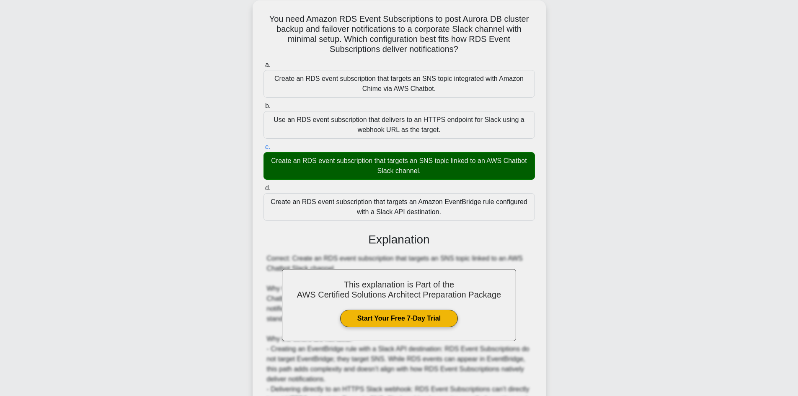
click at [421, 187] on label "d. Create an RDS event subscription that targets an Amazon EventBridge rule con…" at bounding box center [398, 202] width 271 height 38
click at [263, 187] on input "d. Create an RDS event subscription that targets an Amazon EventBridge rule con…" at bounding box center [263, 188] width 0 height 5
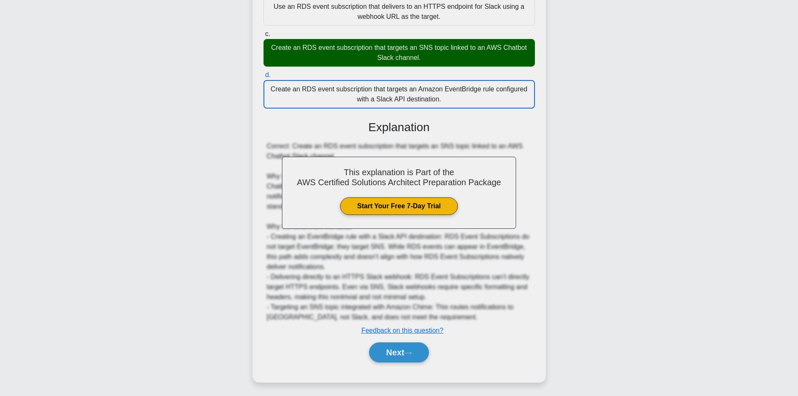
scroll to position [172, 0]
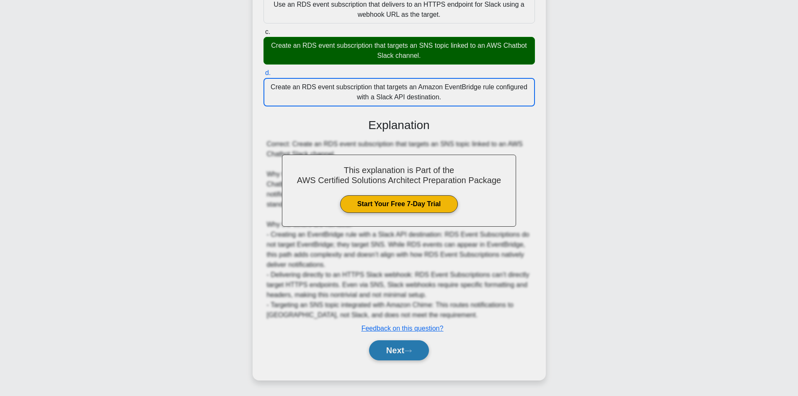
click at [401, 351] on button "Next" at bounding box center [399, 350] width 60 height 20
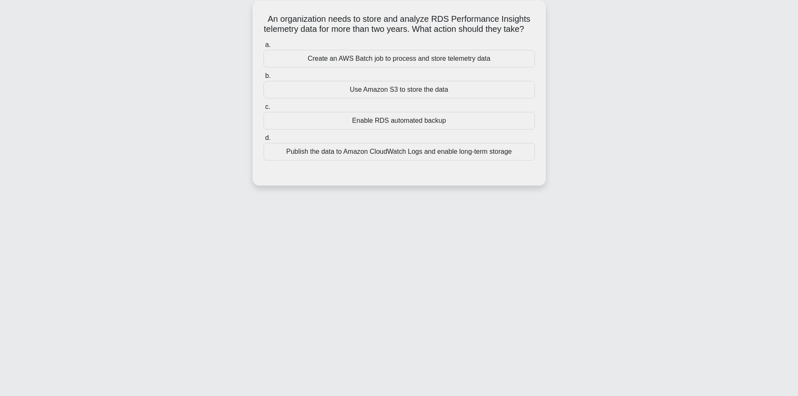
scroll to position [57, 0]
click at [405, 98] on div "Use Amazon S3 to store the data" at bounding box center [398, 90] width 271 height 18
click at [263, 79] on input "b. Use Amazon S3 to store the data" at bounding box center [263, 75] width 0 height 5
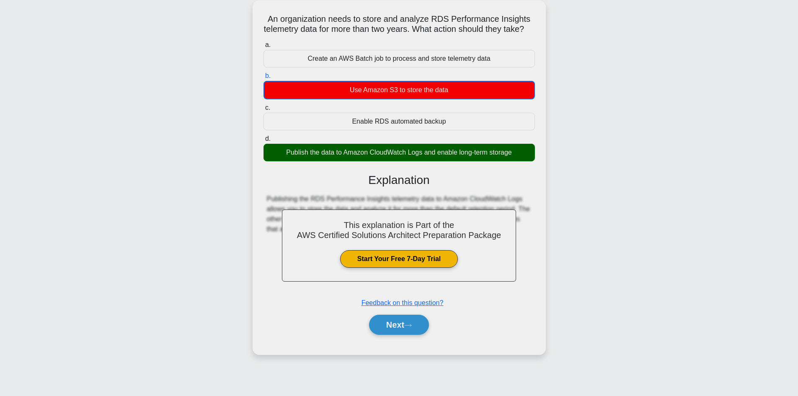
click at [400, 338] on div "Next" at bounding box center [398, 324] width 271 height 27
click at [401, 332] on button "Next" at bounding box center [399, 325] width 60 height 20
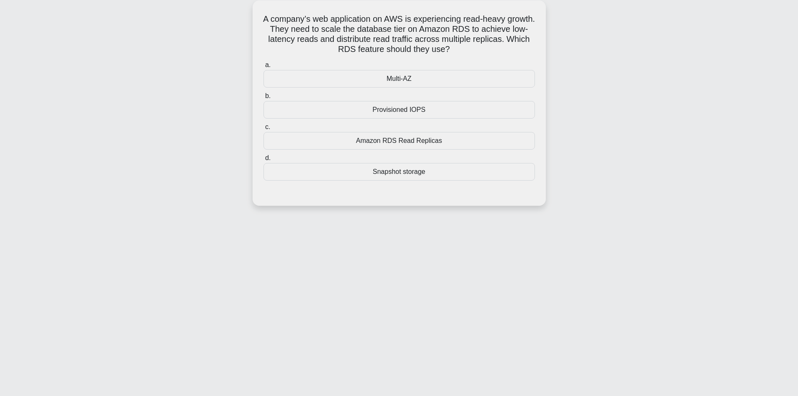
click at [420, 144] on div "Amazon RDS Read Replicas" at bounding box center [398, 141] width 271 height 18
click at [263, 130] on input "c. Amazon RDS Read Replicas" at bounding box center [263, 126] width 0 height 5
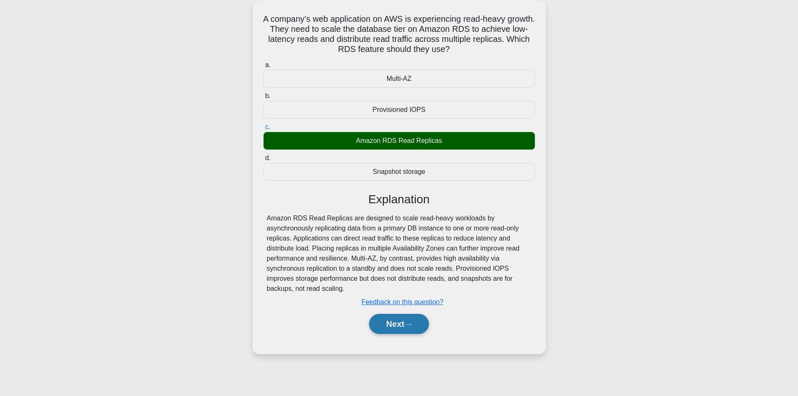
click at [404, 328] on button "Next" at bounding box center [399, 324] width 60 height 20
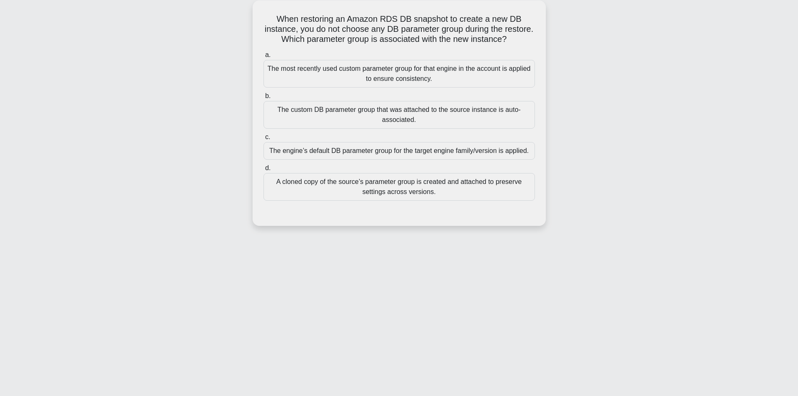
click at [382, 156] on div "The engine’s default DB parameter group for the target engine family/version is…" at bounding box center [398, 151] width 271 height 18
click at [263, 140] on input "c. The engine’s default DB parameter group for the target engine family/version…" at bounding box center [263, 136] width 0 height 5
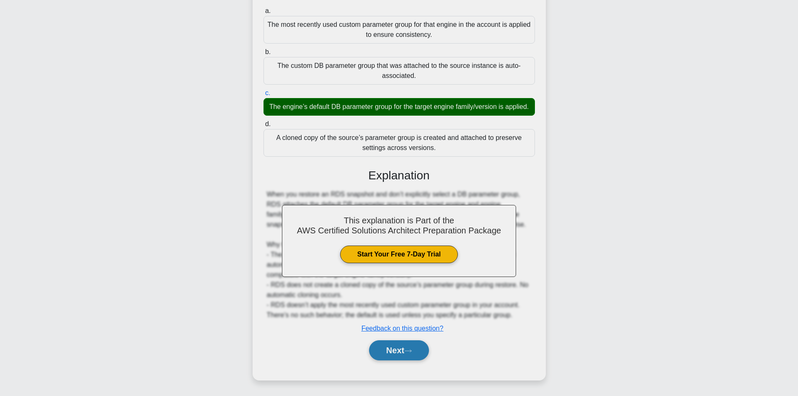
scroll to position [111, 0]
click at [411, 354] on button "Next" at bounding box center [399, 350] width 60 height 20
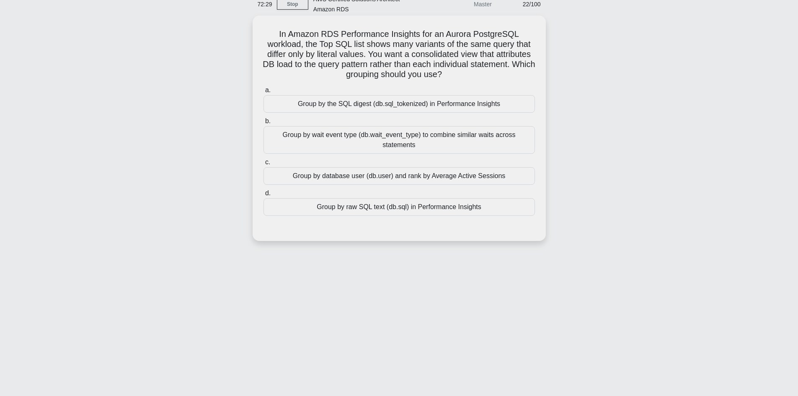
scroll to position [15, 0]
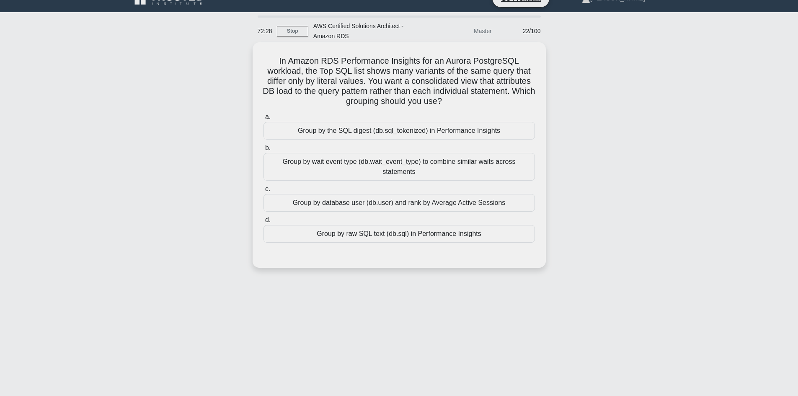
drag, startPoint x: 480, startPoint y: 108, endPoint x: 260, endPoint y: 56, distance: 226.3
click at [260, 56] on div "In Amazon RDS Performance Insights for an Aurora PostgreSQL workload, the Top S…" at bounding box center [399, 155] width 286 height 219
click at [299, 54] on div "In Amazon RDS Performance Insights for an Aurora PostgreSQL workload, the Top S…" at bounding box center [399, 155] width 286 height 219
click at [287, 50] on div "In Amazon RDS Performance Insights for an Aurora PostgreSQL workload, the Top S…" at bounding box center [399, 155] width 286 height 219
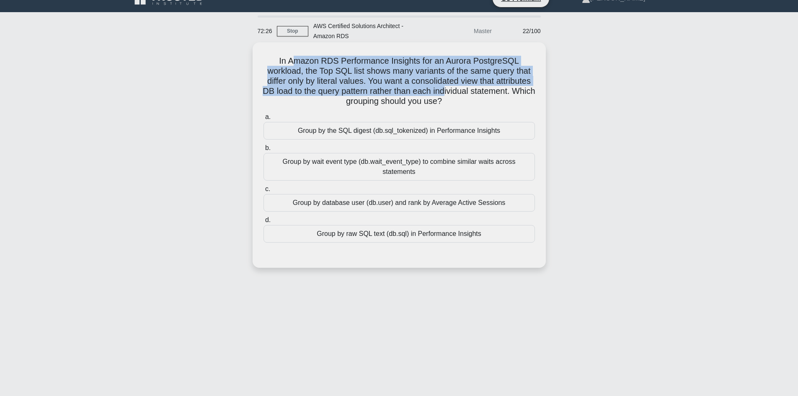
drag, startPoint x: 393, startPoint y: 61, endPoint x: 505, endPoint y: 92, distance: 115.9
click at [505, 92] on div "In Amazon RDS Performance Insights for an Aurora PostgreSQL workload, the Top S…" at bounding box center [399, 155] width 286 height 219
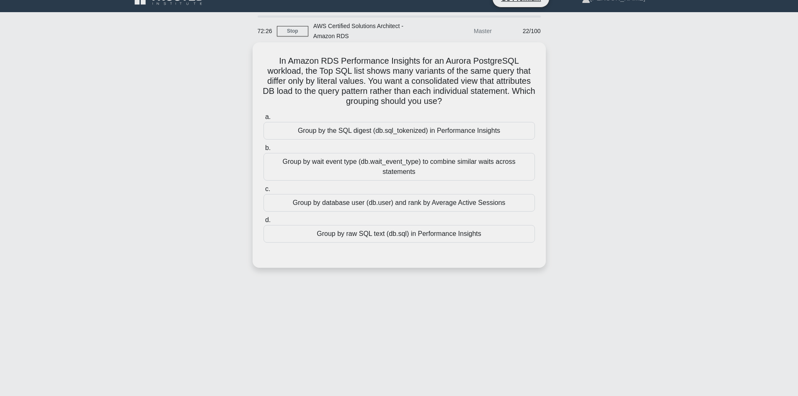
click at [493, 98] on h5 "In Amazon RDS Performance Insights for an Aurora PostgreSQL workload, the Top S…" at bounding box center [399, 81] width 273 height 51
drag, startPoint x: 491, startPoint y: 103, endPoint x: 231, endPoint y: 51, distance: 265.8
click at [231, 51] on div "In Amazon RDS Performance Insights for an Aurora PostgreSQL workload, the Top S…" at bounding box center [399, 161] width 553 height 235
click at [330, 66] on h5 "In Amazon RDS Performance Insights for an Aurora PostgreSQL workload, the Top S…" at bounding box center [399, 81] width 273 height 51
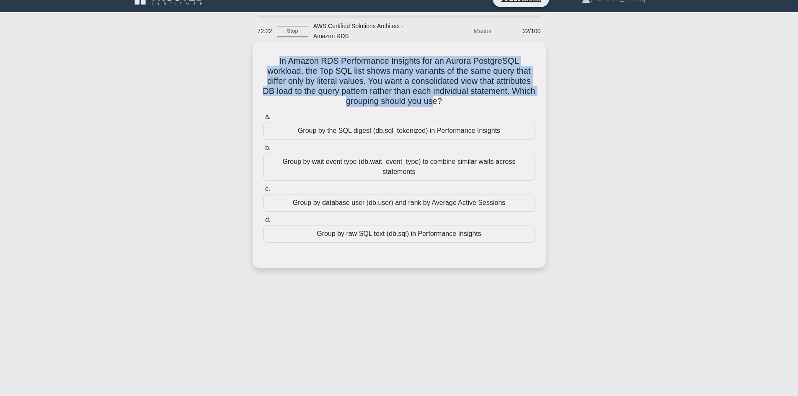
drag, startPoint x: 274, startPoint y: 55, endPoint x: 470, endPoint y: 102, distance: 201.1
click at [470, 102] on div "In Amazon RDS Performance Insights for an Aurora PostgreSQL workload, the Top S…" at bounding box center [399, 155] width 286 height 219
click at [387, 72] on h5 "In Amazon RDS Performance Insights for an Aurora PostgreSQL workload, the Top S…" at bounding box center [399, 81] width 273 height 51
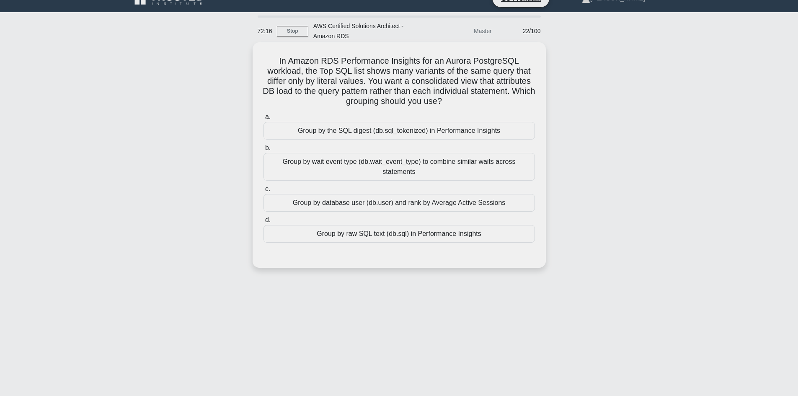
click at [429, 133] on div "Group by the SQL digest (db.sql_tokenized) in Performance Insights" at bounding box center [398, 131] width 271 height 18
click at [263, 120] on input "a. Group by the SQL digest (db.sql_tokenized) in Performance Insights" at bounding box center [263, 116] width 0 height 5
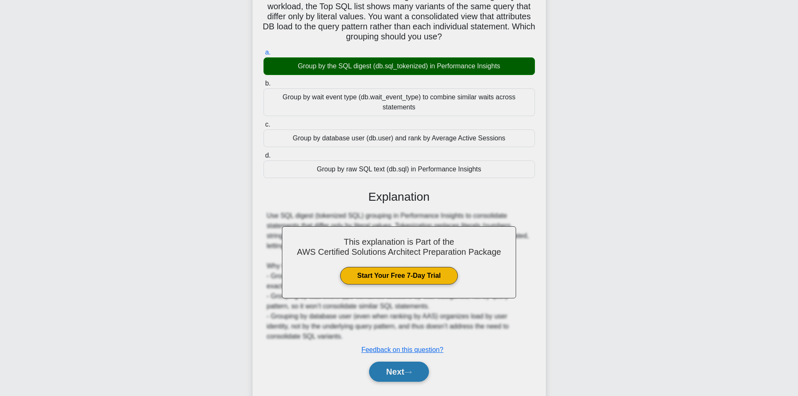
scroll to position [101, 0]
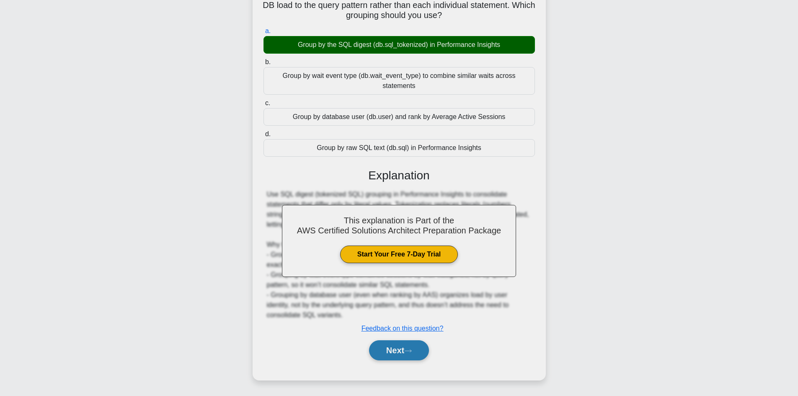
click at [413, 354] on button "Next" at bounding box center [399, 350] width 60 height 20
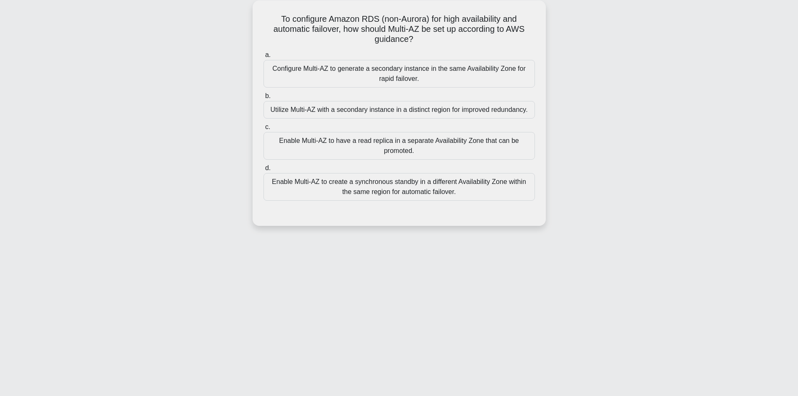
scroll to position [15, 0]
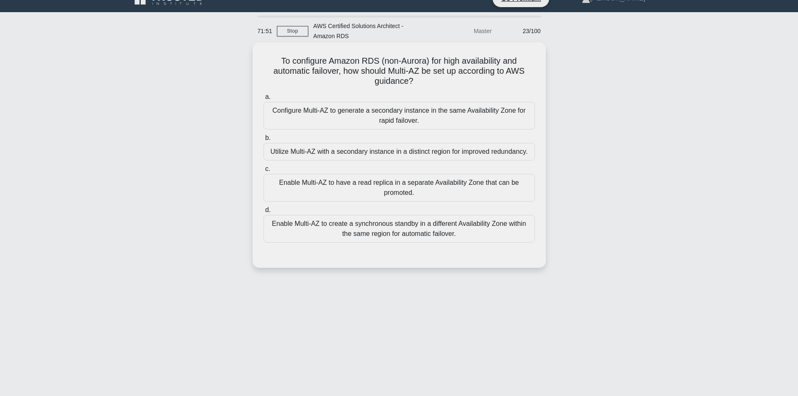
click at [368, 232] on div "Enable Multi-AZ to create a synchronous standby in a different Availability Zon…" at bounding box center [398, 229] width 271 height 28
click at [263, 213] on input "d. Enable Multi-AZ to create a synchronous standby in a different Availability …" at bounding box center [263, 209] width 0 height 5
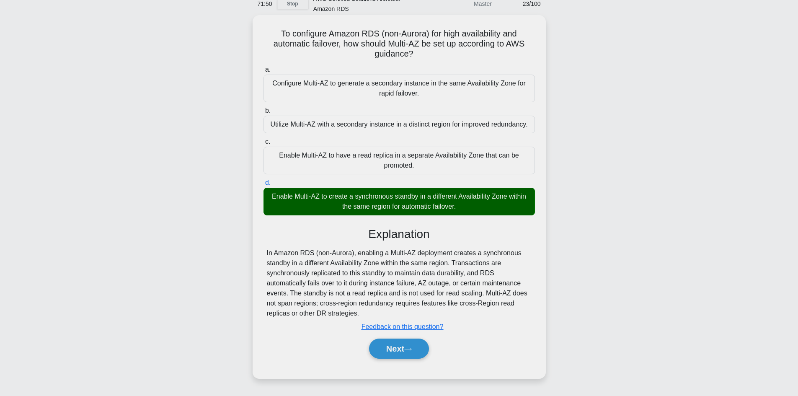
scroll to position [57, 0]
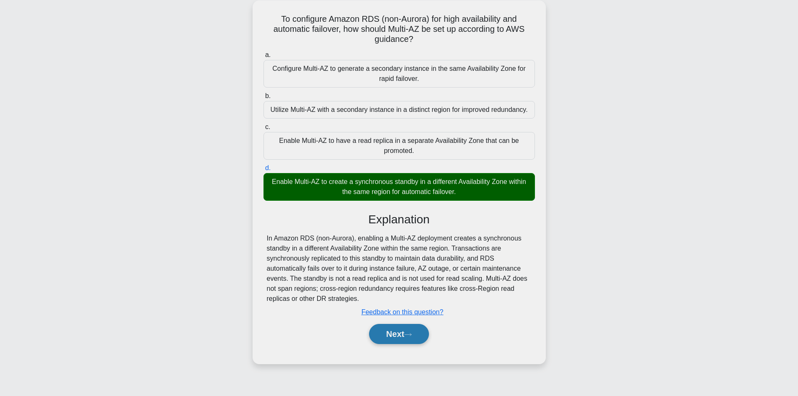
click at [402, 335] on button "Next" at bounding box center [399, 334] width 60 height 20
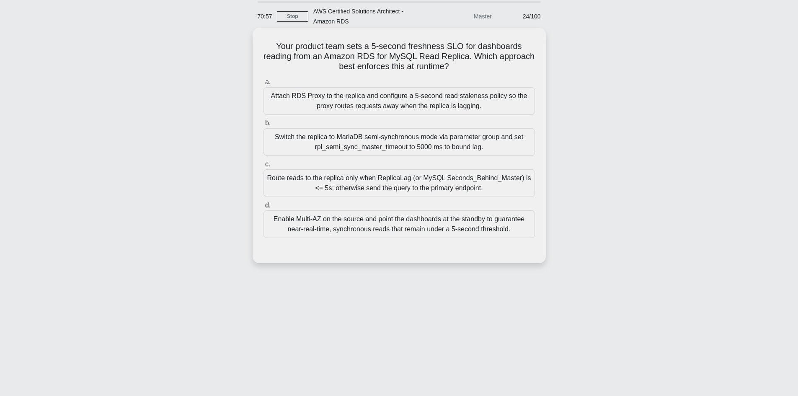
scroll to position [15, 0]
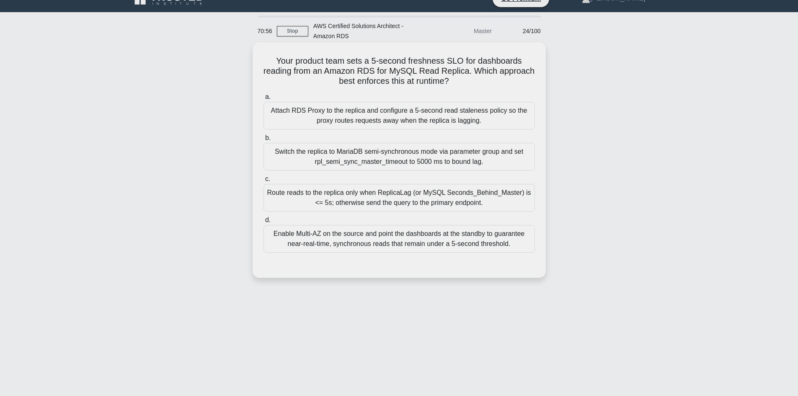
click at [283, 60] on h5 "Your product team sets a 5-second freshness SLO for dashboards reading from an …" at bounding box center [399, 71] width 273 height 31
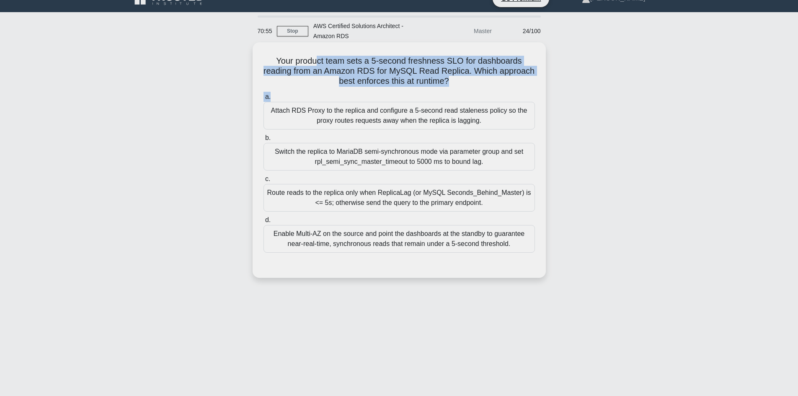
drag, startPoint x: 319, startPoint y: 64, endPoint x: 469, endPoint y: 89, distance: 151.9
click at [469, 89] on div "Your product team sets a 5-second freshness SLO for dashboards reading from an …" at bounding box center [399, 160] width 286 height 229
click at [444, 76] on h5 "Your product team sets a 5-second freshness SLO for dashboards reading from an …" at bounding box center [399, 71] width 273 height 31
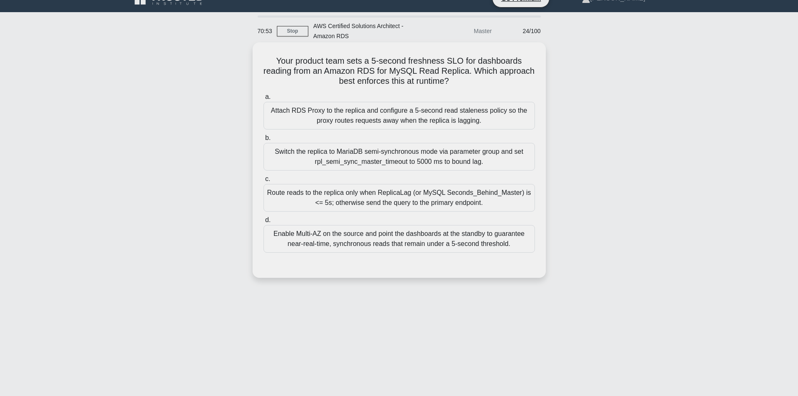
drag, startPoint x: 460, startPoint y: 79, endPoint x: 263, endPoint y: 59, distance: 197.8
click at [263, 59] on h5 "Your product team sets a 5-second freshness SLO for dashboards reading from an …" at bounding box center [399, 71] width 273 height 31
click at [261, 58] on div "Your product team sets a 5-second freshness SLO for dashboards reading from an …" at bounding box center [399, 160] width 286 height 229
drag, startPoint x: 280, startPoint y: 52, endPoint x: 336, endPoint y: 57, distance: 56.4
click at [332, 57] on div "Your product team sets a 5-second freshness SLO for dashboards reading from an …" at bounding box center [399, 160] width 286 height 229
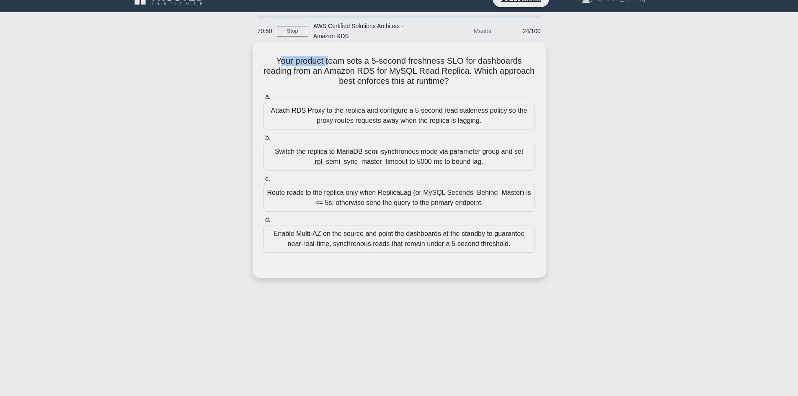
drag, startPoint x: 414, startPoint y: 70, endPoint x: 455, endPoint y: 84, distance: 42.9
click at [455, 84] on h5 "Your product team sets a 5-second freshness SLO for dashboards reading from an …" at bounding box center [399, 71] width 273 height 31
click at [436, 81] on h5 "Your product team sets a 5-second freshness SLO for dashboards reading from an …" at bounding box center [399, 71] width 273 height 31
click at [279, 56] on h5 "Your product team sets a 5-second freshness SLO for dashboards reading from an …" at bounding box center [399, 71] width 273 height 31
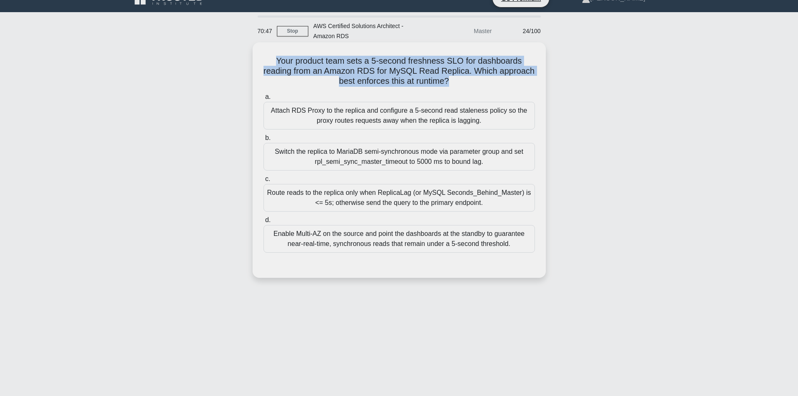
drag, startPoint x: 279, startPoint y: 55, endPoint x: 444, endPoint y: 81, distance: 167.9
click at [444, 81] on h5 "Your product team sets a 5-second freshness SLO for dashboards reading from an …" at bounding box center [399, 71] width 273 height 31
click at [399, 80] on h5 "Your product team sets a 5-second freshness SLO for dashboards reading from an …" at bounding box center [399, 71] width 273 height 31
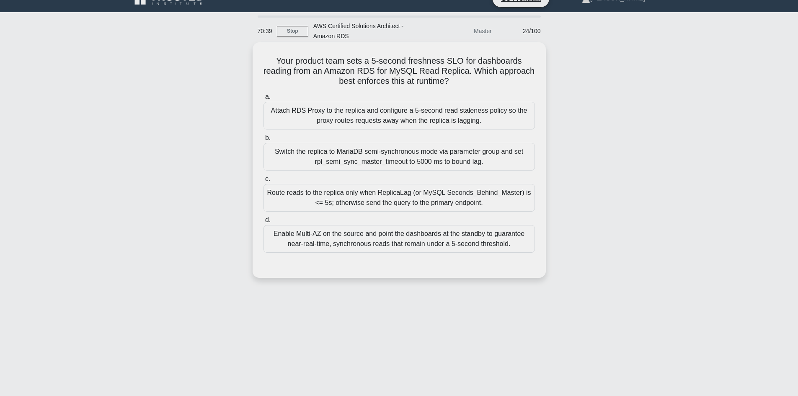
click at [369, 198] on div "Route reads to the replica only when ReplicaLag (or MySQL Seconds_Behind_Master…" at bounding box center [398, 198] width 271 height 28
click at [263, 182] on input "c. Route reads to the replica only when ReplicaLag (or MySQL Seconds_Behind_Mas…" at bounding box center [263, 178] width 0 height 5
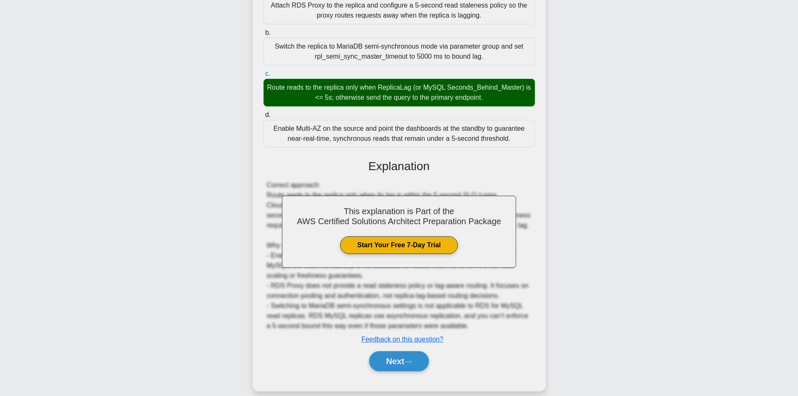
scroll to position [131, 0]
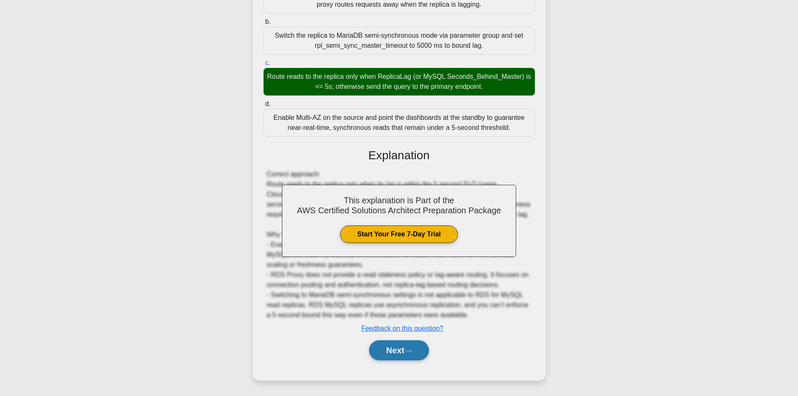
click at [402, 351] on button "Next" at bounding box center [399, 350] width 60 height 20
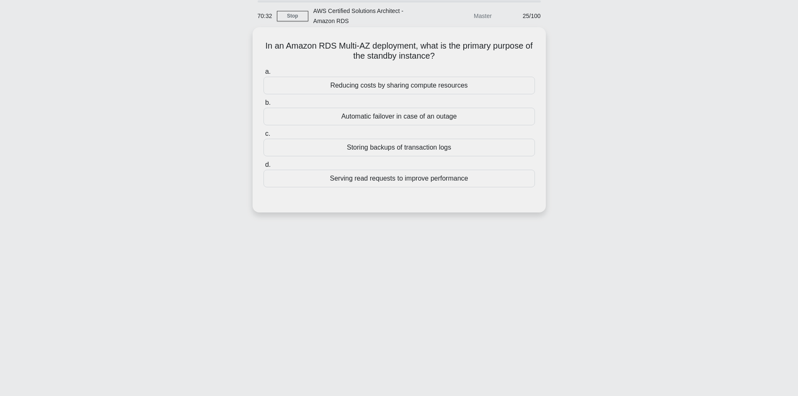
scroll to position [15, 0]
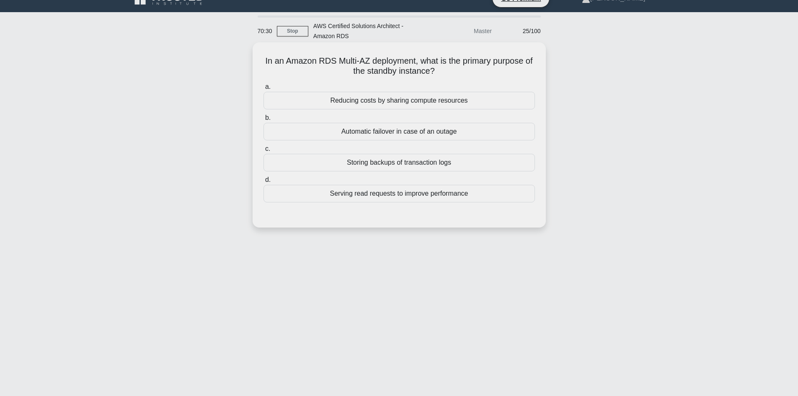
drag, startPoint x: 260, startPoint y: 61, endPoint x: 453, endPoint y: 78, distance: 194.3
click at [453, 78] on div "In an Amazon RDS Multi-AZ deployment, what is the primary purpose of the standb…" at bounding box center [399, 135] width 286 height 178
click at [318, 60] on h5 "In an Amazon RDS Multi-AZ deployment, what is the primary purpose of the standb…" at bounding box center [399, 66] width 273 height 21
click at [265, 59] on h5 "In an Amazon RDS Multi-AZ deployment, what is the primary purpose of the standb…" at bounding box center [399, 66] width 273 height 21
drag, startPoint x: 265, startPoint y: 59, endPoint x: 460, endPoint y: 61, distance: 195.2
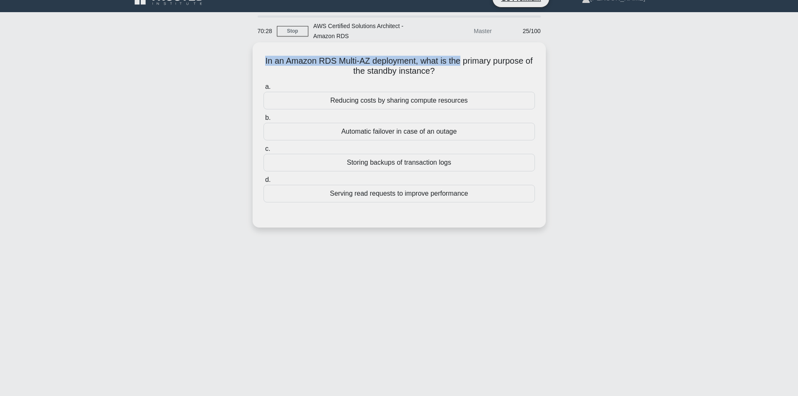
click at [460, 61] on h5 "In an Amazon RDS Multi-AZ deployment, what is the primary purpose of the standb…" at bounding box center [399, 66] width 273 height 21
click at [424, 67] on h5 "In an Amazon RDS Multi-AZ deployment, what is the primary purpose of the standb…" at bounding box center [399, 66] width 273 height 21
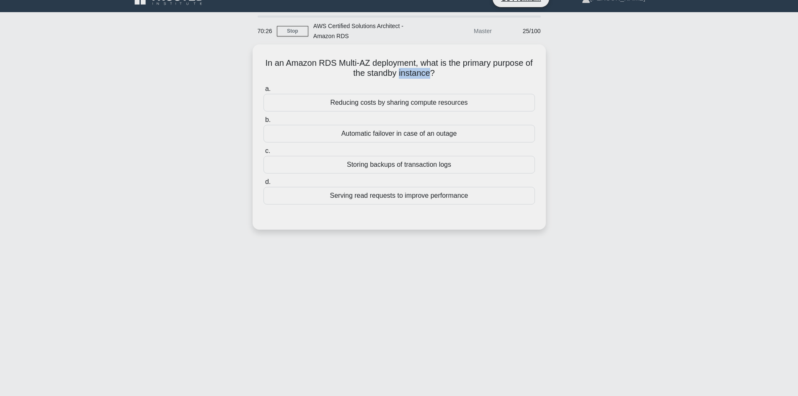
drag, startPoint x: 444, startPoint y: 72, endPoint x: 204, endPoint y: 52, distance: 240.8
click at [204, 52] on div "In an Amazon RDS Multi-AZ deployment, what is the primary purpose of the standb…" at bounding box center [399, 141] width 553 height 195
click at [144, 123] on div "In an Amazon RDS Multi-AZ deployment, what is the primary purpose of the standb…" at bounding box center [399, 141] width 553 height 195
click at [402, 138] on div "Automatic failover in case of an outage" at bounding box center [398, 132] width 271 height 18
click at [263, 121] on input "b. Automatic failover in case of an outage" at bounding box center [263, 117] width 0 height 5
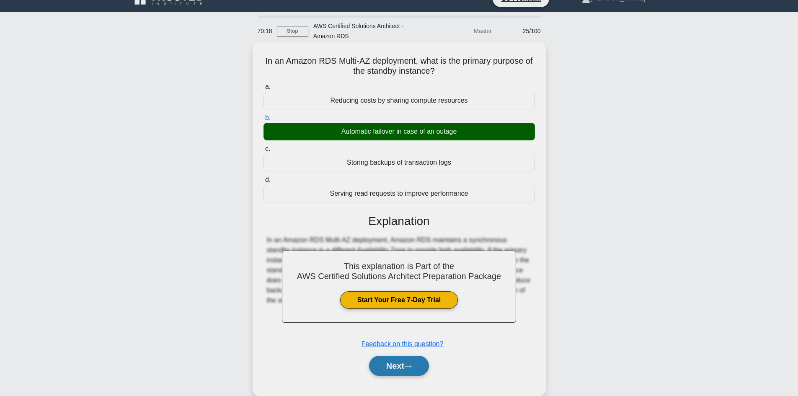
click at [411, 368] on icon at bounding box center [408, 366] width 8 height 5
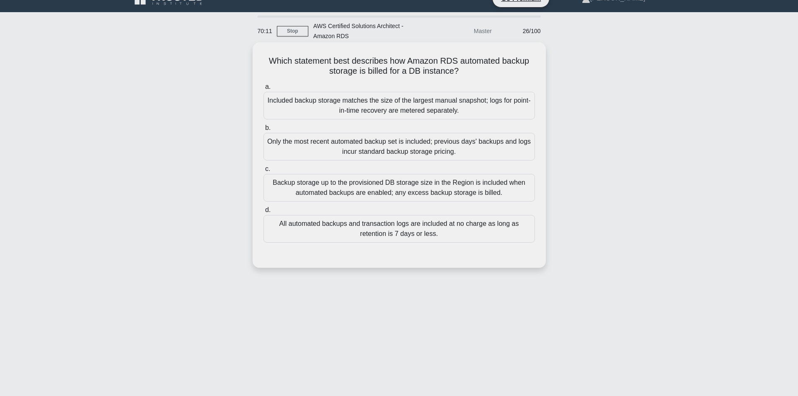
drag, startPoint x: 249, startPoint y: 57, endPoint x: 325, endPoint y: 60, distance: 76.3
click at [250, 57] on div "Which statement best describes how Amazon RDS automated backup storage is bille…" at bounding box center [399, 161] width 553 height 235
drag, startPoint x: 325, startPoint y: 60, endPoint x: 496, endPoint y: 73, distance: 171.4
click at [496, 73] on h5 "Which statement best describes how Amazon RDS automated backup storage is bille…" at bounding box center [399, 66] width 273 height 21
click at [381, 64] on h5 "Which statement best describes how Amazon RDS automated backup storage is bille…" at bounding box center [399, 66] width 273 height 21
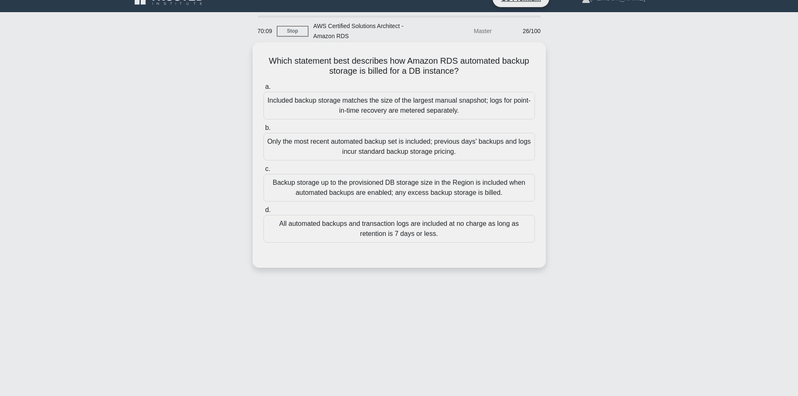
drag, startPoint x: 469, startPoint y: 67, endPoint x: 258, endPoint y: 55, distance: 211.5
click at [402, 68] on h5 "Which statement best describes how Amazon RDS automated backup storage is bille…" at bounding box center [399, 66] width 273 height 21
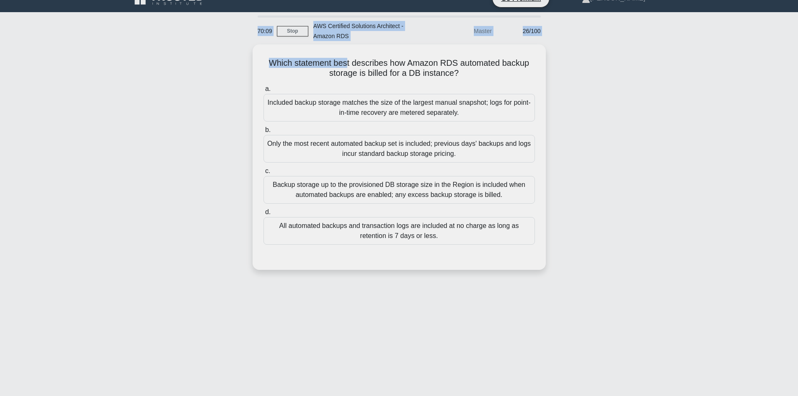
drag, startPoint x: 258, startPoint y: 55, endPoint x: 146, endPoint y: 41, distance: 113.5
click at [146, 41] on div "70:09 Stop AWS Certified Solutions Architect - Amazon RDS Master 26/100 Which s…" at bounding box center [399, 224] width 553 height 419
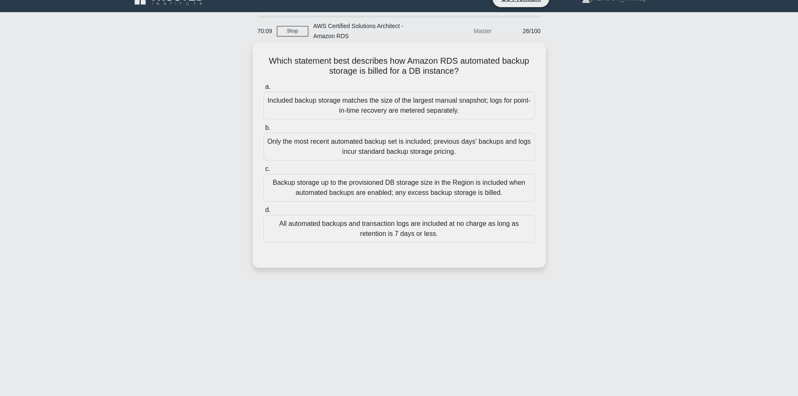
click at [414, 80] on div "Which statement best describes how Amazon RDS automated backup storage is bille…" at bounding box center [399, 155] width 286 height 219
drag, startPoint x: 486, startPoint y: 74, endPoint x: 468, endPoint y: 74, distance: 17.6
click at [485, 74] on h5 "Which statement best describes how Amazon RDS automated backup storage is bille…" at bounding box center [399, 66] width 273 height 21
drag, startPoint x: 468, startPoint y: 74, endPoint x: 183, endPoint y: 52, distance: 286.5
click at [184, 52] on div "Which statement best describes how Amazon RDS automated backup storage is bille…" at bounding box center [399, 161] width 553 height 235
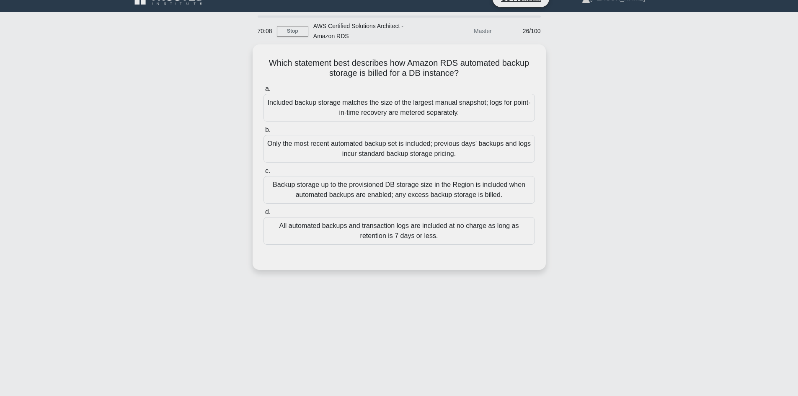
click at [174, 77] on div "Which statement best describes how Amazon RDS automated backup storage is bille…" at bounding box center [399, 161] width 553 height 235
click at [419, 242] on div "All automated backups and transaction logs are included at no charge as long as…" at bounding box center [398, 229] width 271 height 28
click at [263, 213] on input "d. All automated backups and transaction logs are included at no charge as long…" at bounding box center [263, 209] width 0 height 5
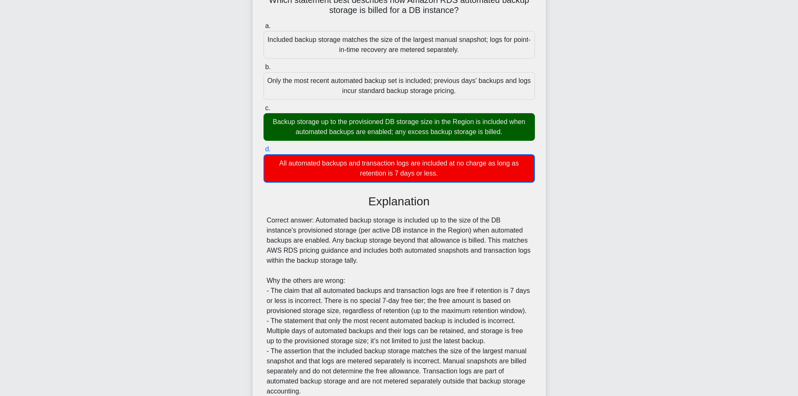
scroll to position [84, 0]
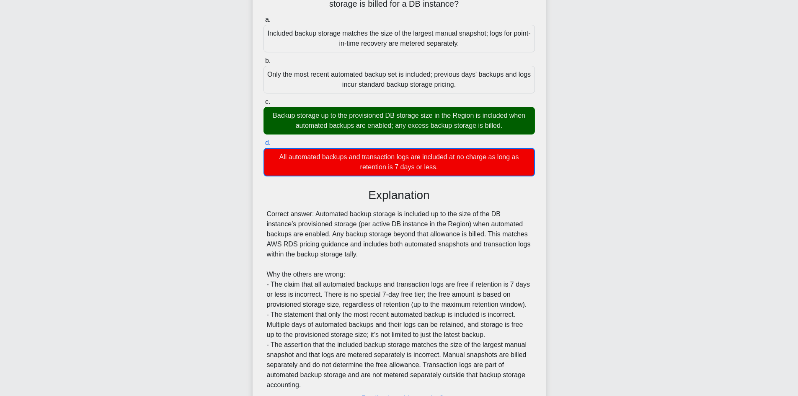
drag, startPoint x: 255, startPoint y: 112, endPoint x: 567, endPoint y: 112, distance: 311.6
click at [567, 112] on div "Which statement best describes how Amazon RDS automated backup storage is bille…" at bounding box center [399, 217] width 553 height 485
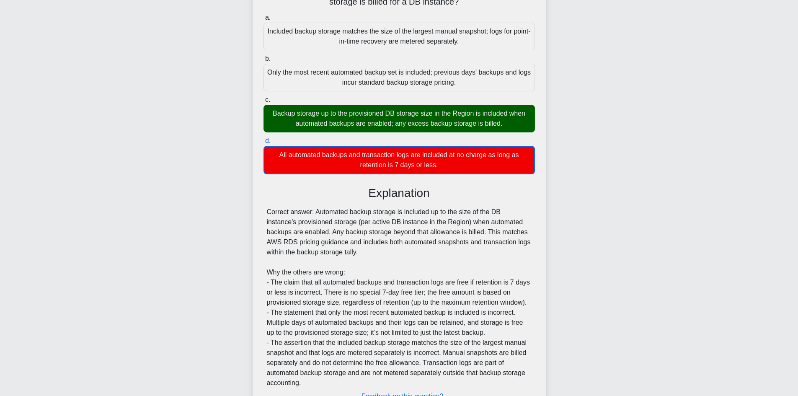
click at [499, 125] on div "Backup storage up to the provisioned DB storage size in the Region is included …" at bounding box center [398, 119] width 271 height 28
click at [263, 103] on input "c. Backup storage up to the provisioned DB storage size in the Region is includ…" at bounding box center [263, 99] width 0 height 5
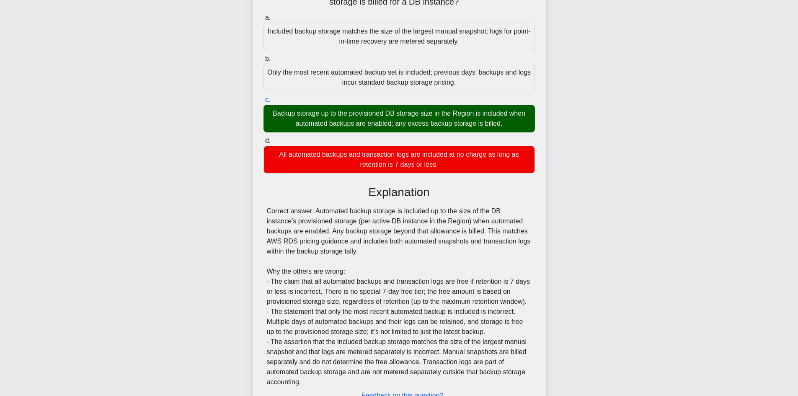
click at [499, 125] on div "Backup storage up to the provisioned DB storage size in the Region is included …" at bounding box center [398, 119] width 271 height 28
click at [263, 103] on input "c. Backup storage up to the provisioned DB storage size in the Region is includ…" at bounding box center [263, 99] width 0 height 5
drag, startPoint x: 530, startPoint y: 125, endPoint x: 381, endPoint y: 125, distance: 149.1
click at [529, 125] on div "Backup storage up to the provisioned DB storage size in the Region is included …" at bounding box center [398, 119] width 271 height 28
click at [263, 103] on input "c. Backup storage up to the provisioned DB storage size in the Region is includ…" at bounding box center [263, 99] width 0 height 5
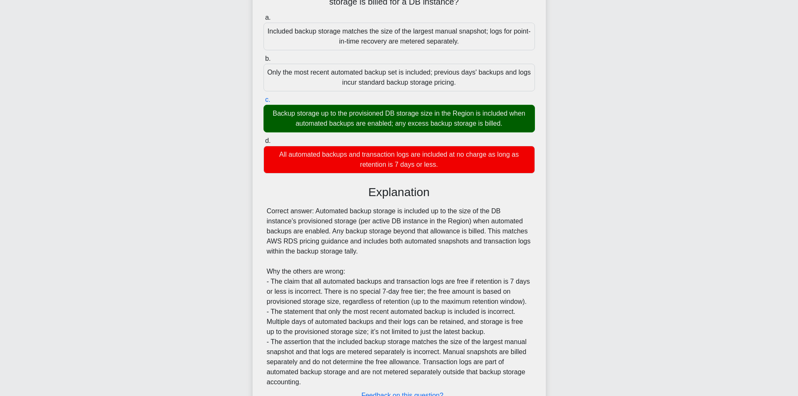
drag, startPoint x: 381, startPoint y: 125, endPoint x: 269, endPoint y: 114, distance: 112.0
click at [272, 114] on div "Backup storage up to the provisioned DB storage size in the Region is included …" at bounding box center [398, 119] width 271 height 28
click at [258, 114] on div "c. Backup storage up to the provisioned DB storage size in the Region is includ…" at bounding box center [398, 114] width 281 height 38
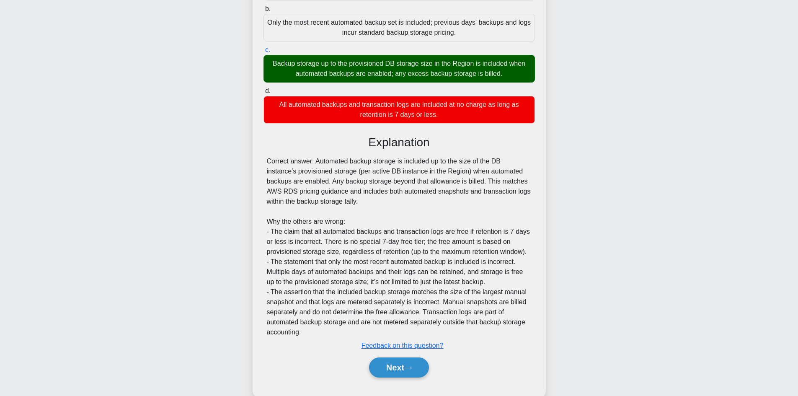
scroll to position [151, 0]
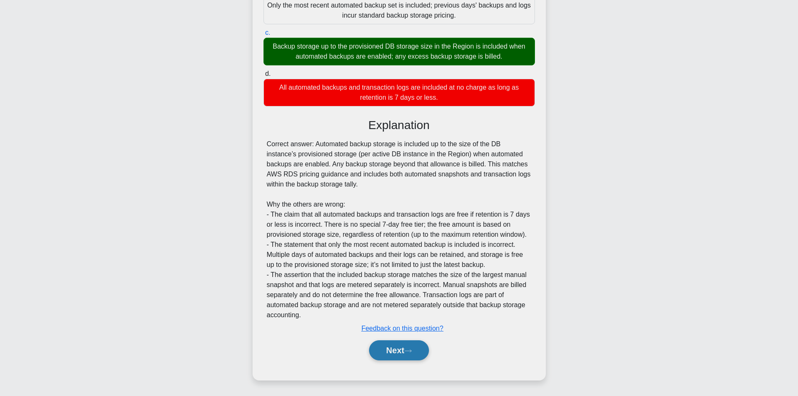
click at [393, 350] on button "Next" at bounding box center [399, 350] width 60 height 20
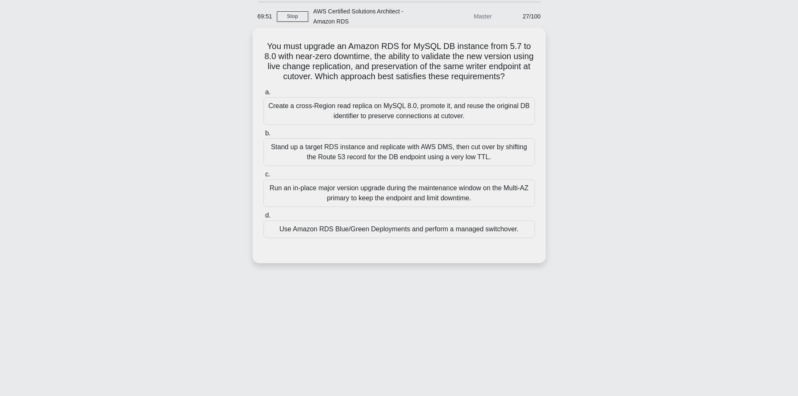
scroll to position [15, 0]
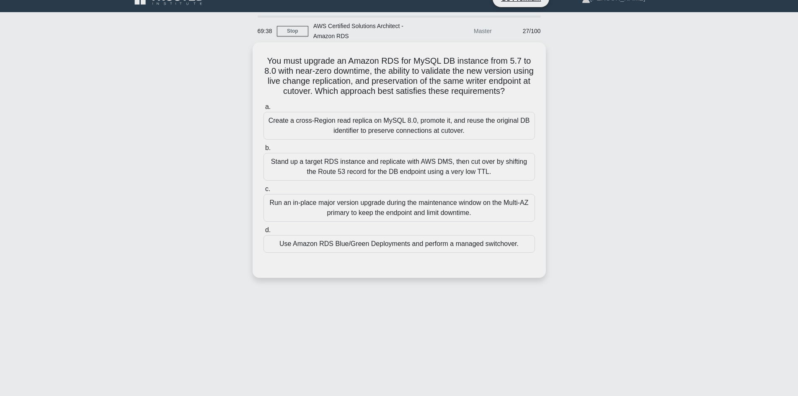
click at [413, 253] on div "Use Amazon RDS Blue/Green Deployments and perform a managed switchover." at bounding box center [398, 244] width 271 height 18
click at [263, 233] on input "d. Use Amazon RDS Blue/Green Deployments and perform a managed switchover." at bounding box center [263, 229] width 0 height 5
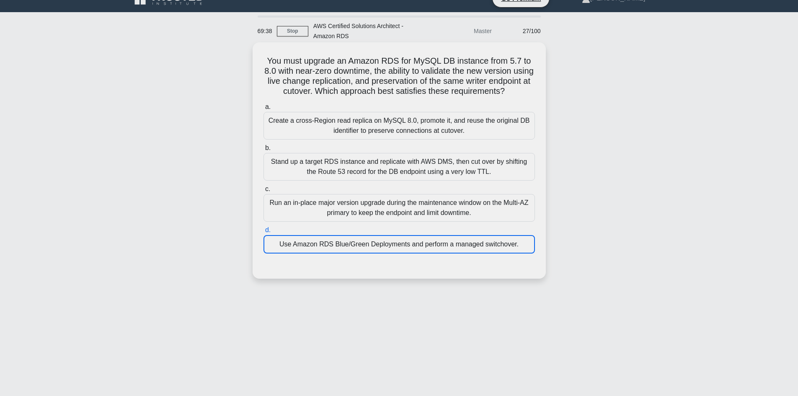
click at [413, 253] on div "Use Amazon RDS Blue/Green Deployments and perform a managed switchover." at bounding box center [398, 244] width 271 height 18
click at [263, 233] on input "d. Use Amazon RDS Blue/Green Deployments and perform a managed switchover." at bounding box center [263, 229] width 0 height 5
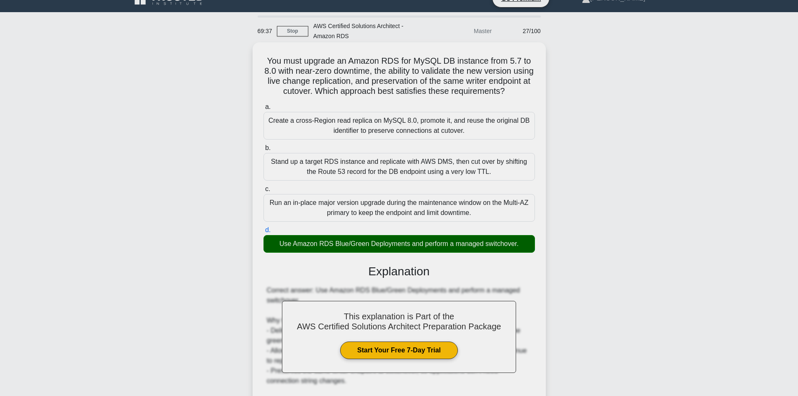
click at [409, 279] on h3 "Explanation" at bounding box center [398, 271] width 261 height 14
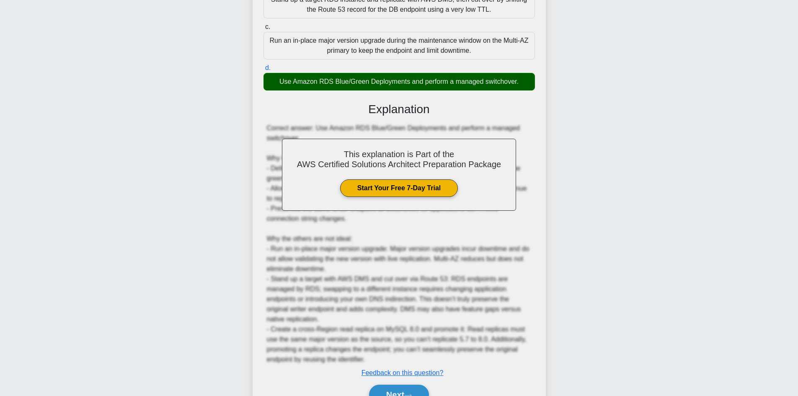
scroll to position [232, 0]
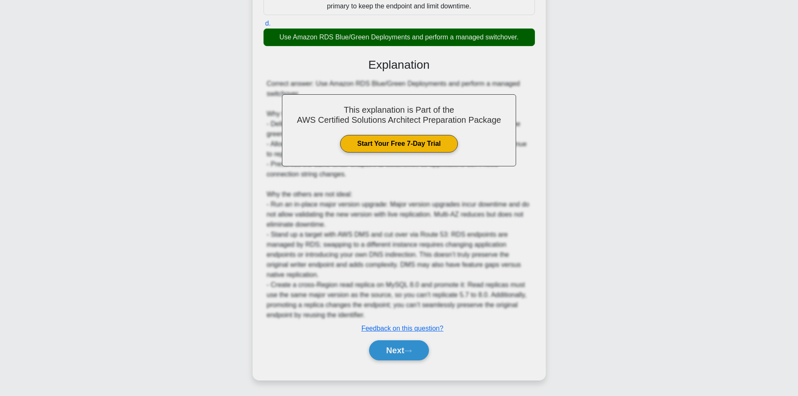
click at [389, 363] on div "Next" at bounding box center [398, 350] width 271 height 27
click at [392, 355] on button "Next" at bounding box center [399, 350] width 60 height 20
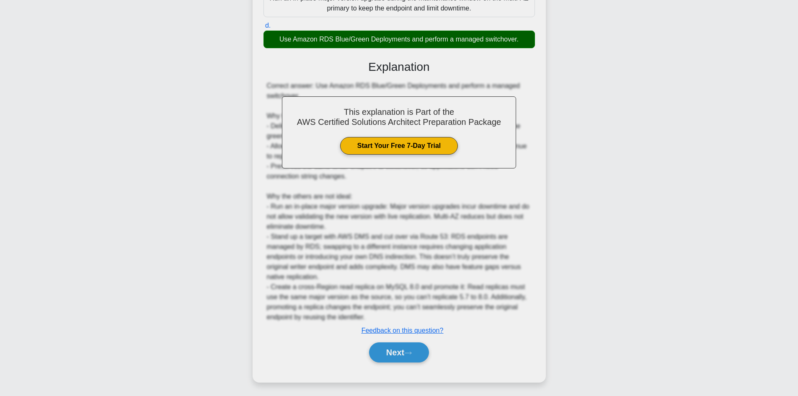
scroll to position [57, 0]
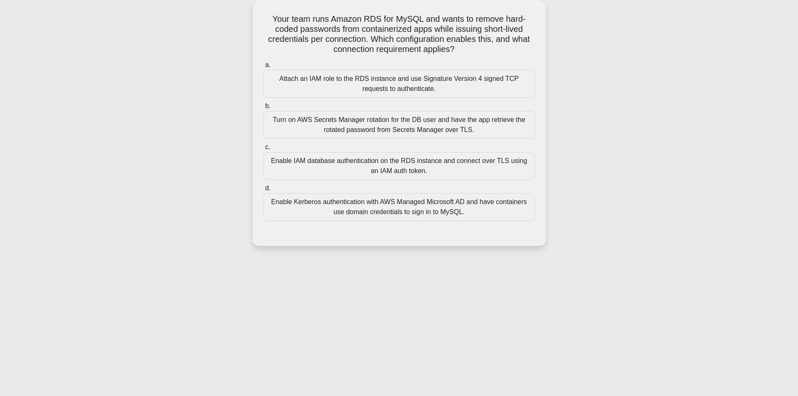
click at [374, 170] on div "Enable IAM database authentication on the RDS instance and connect over TLS usi…" at bounding box center [398, 166] width 271 height 28
click at [263, 150] on input "c. Enable IAM database authentication on the RDS instance and connect over TLS …" at bounding box center [263, 146] width 0 height 5
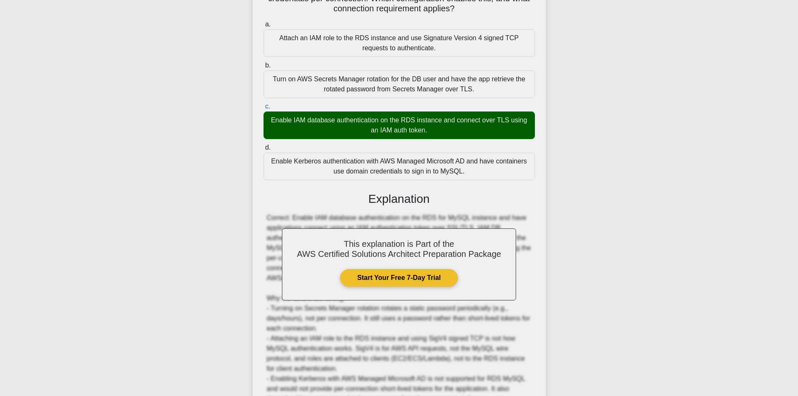
scroll to position [181, 0]
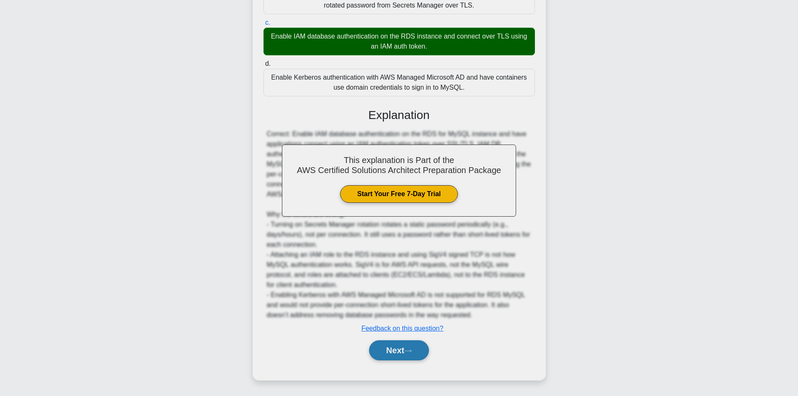
click at [424, 352] on button "Next" at bounding box center [399, 350] width 60 height 20
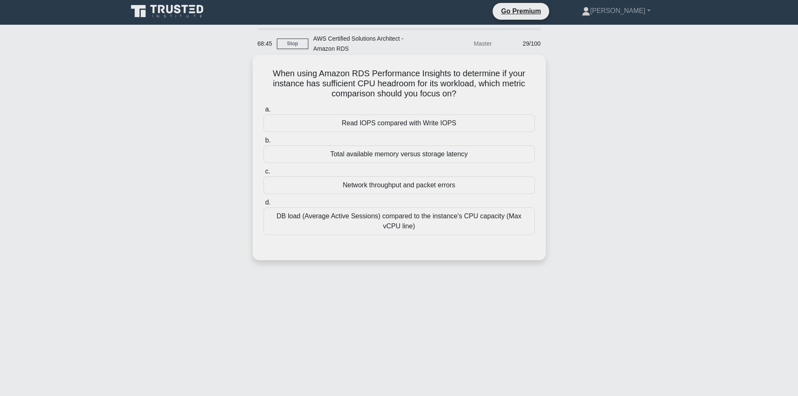
scroll to position [0, 0]
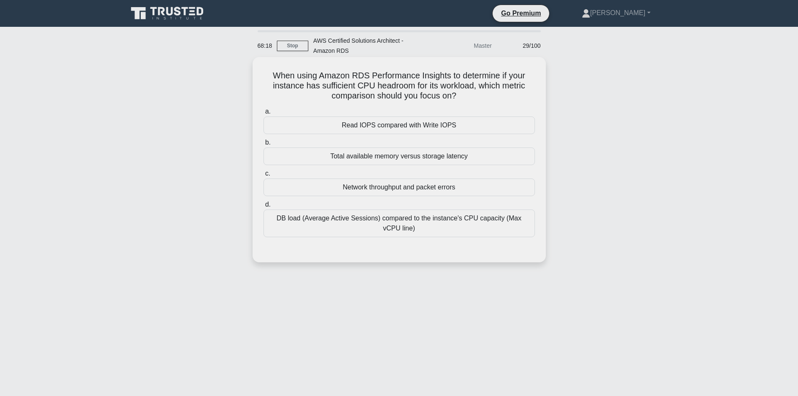
click at [437, 234] on div "DB load (Average Active Sessions) compared to the instance's CPU capacity (Max …" at bounding box center [398, 223] width 271 height 28
click at [263, 207] on input "d. DB load (Average Active Sessions) compared to the instance's CPU capacity (M…" at bounding box center [263, 204] width 0 height 5
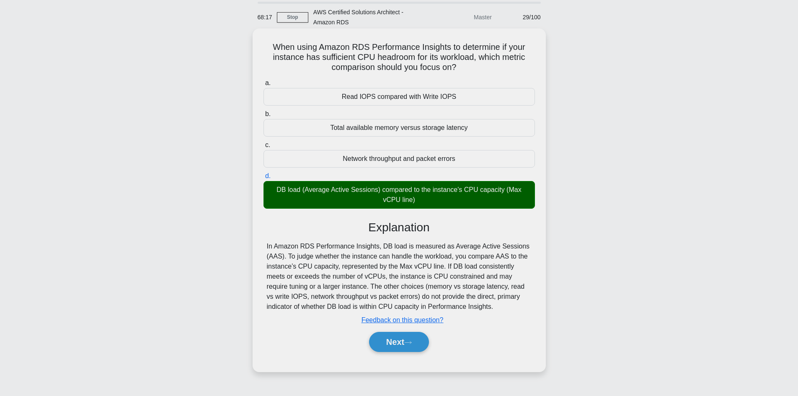
scroll to position [57, 0]
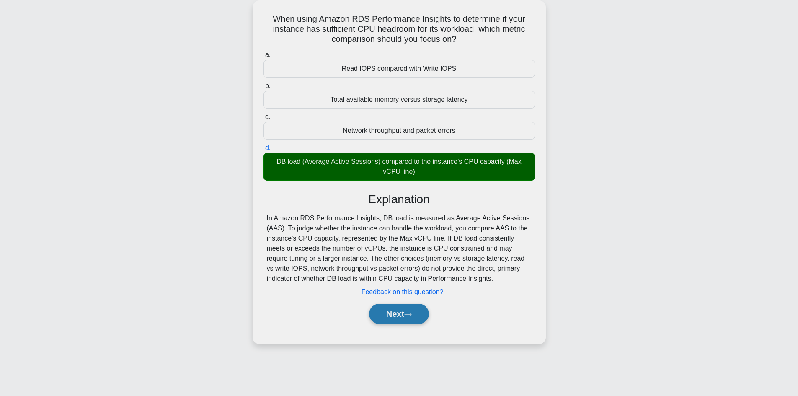
click at [406, 315] on button "Next" at bounding box center [399, 314] width 60 height 20
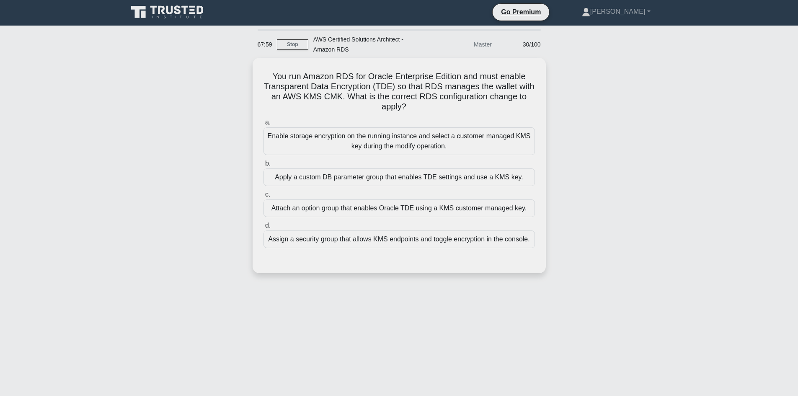
scroll to position [0, 0]
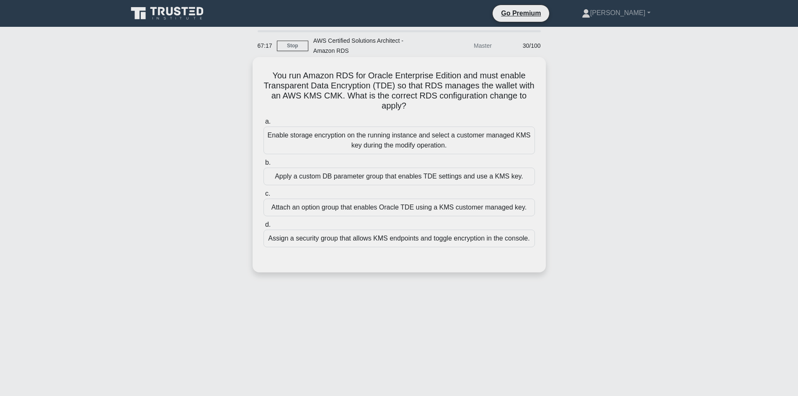
click at [457, 137] on div "Enable storage encryption on the running instance and select a customer managed…" at bounding box center [398, 140] width 271 height 28
click at [263, 124] on input "a. Enable storage encryption on the running instance and select a customer mana…" at bounding box center [263, 121] width 0 height 5
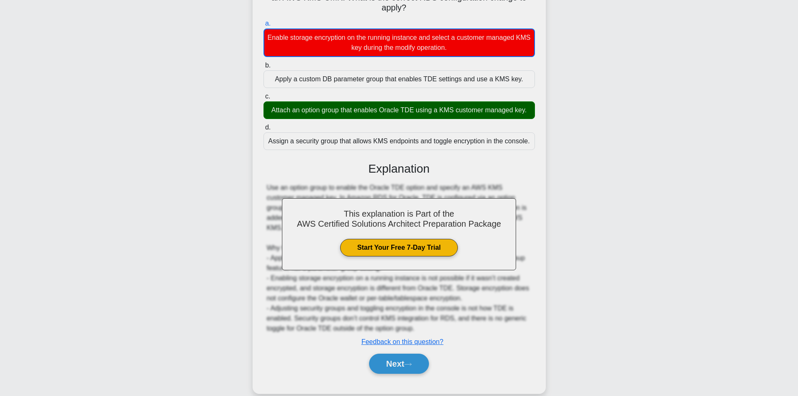
scroll to position [102, 0]
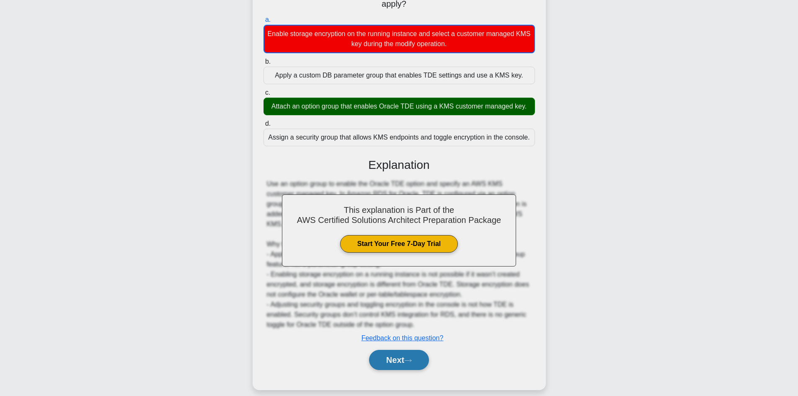
click at [412, 356] on button "Next" at bounding box center [399, 360] width 60 height 20
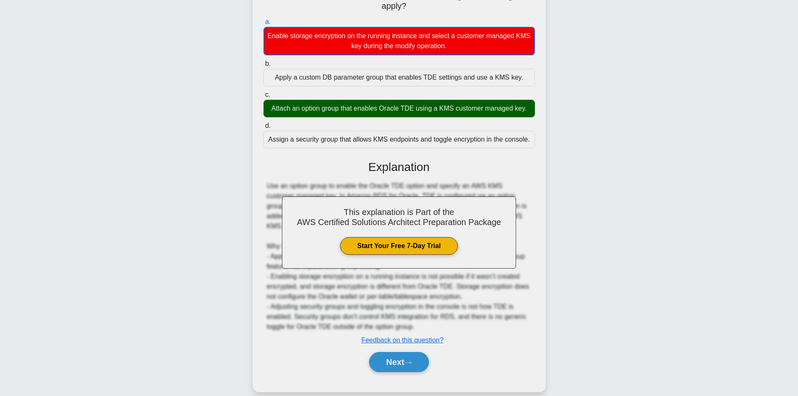
scroll to position [57, 0]
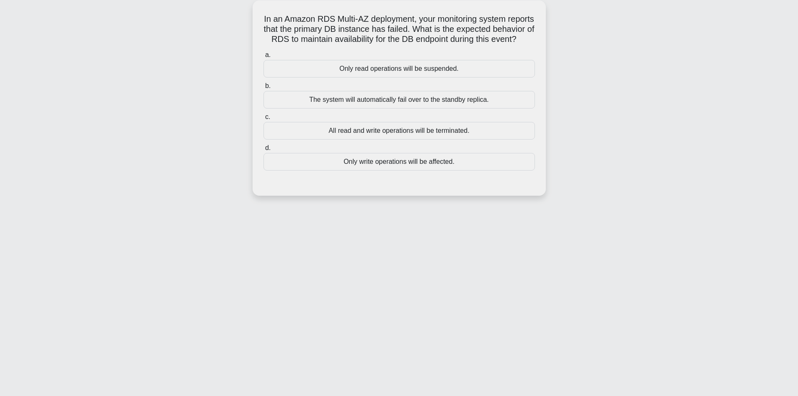
click at [381, 108] on div "The system will automatically fail over to the standby replica." at bounding box center [398, 100] width 271 height 18
click at [263, 89] on input "b. The system will automatically fail over to the standby replica." at bounding box center [263, 85] width 0 height 5
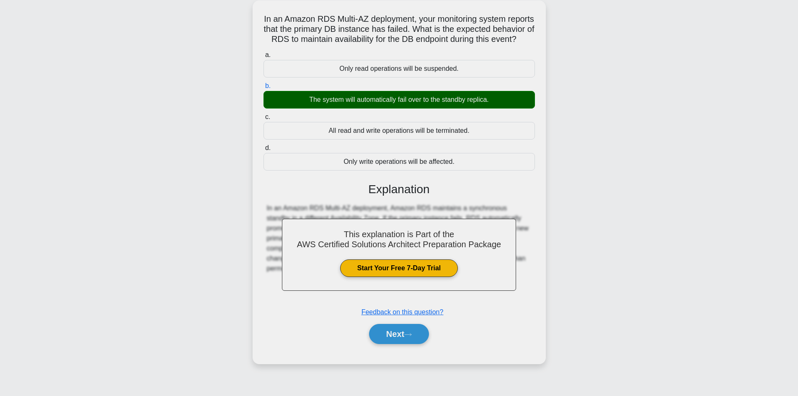
click at [401, 347] on div "Next" at bounding box center [398, 333] width 271 height 27
click at [404, 344] on button "Next" at bounding box center [399, 334] width 60 height 20
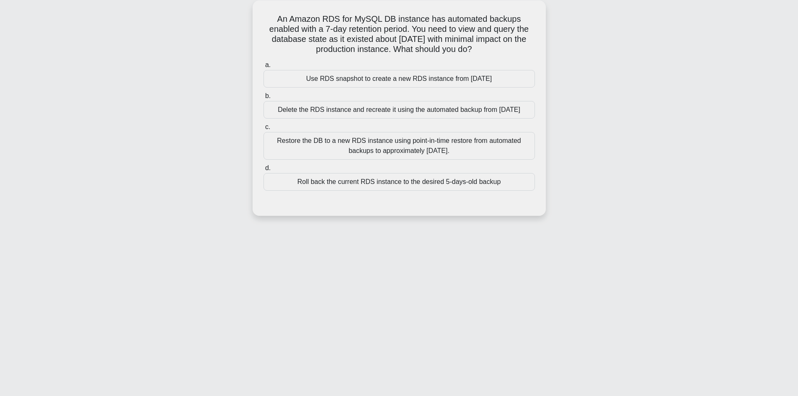
drag, startPoint x: 407, startPoint y: 164, endPoint x: 415, endPoint y: 154, distance: 13.1
drag, startPoint x: 415, startPoint y: 154, endPoint x: 448, endPoint y: 51, distance: 108.1
click at [448, 52] on h5 "An Amazon RDS for MySQL DB instance has automated backups enabled with a 7-day …" at bounding box center [399, 34] width 273 height 41
click at [395, 150] on div "Restore the DB to a new RDS instance using point-in-time restore from automated…" at bounding box center [398, 146] width 271 height 28
click at [263, 130] on input "c. Restore the DB to a new RDS instance using point-in-time restore from automa…" at bounding box center [263, 126] width 0 height 5
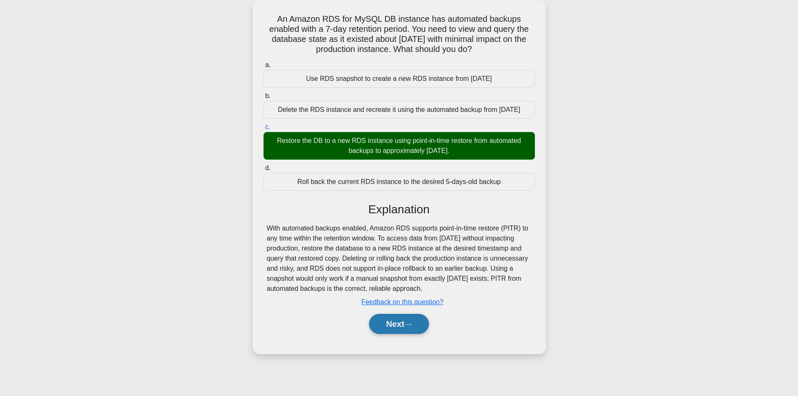
click at [398, 327] on button "Next" at bounding box center [399, 324] width 60 height 20
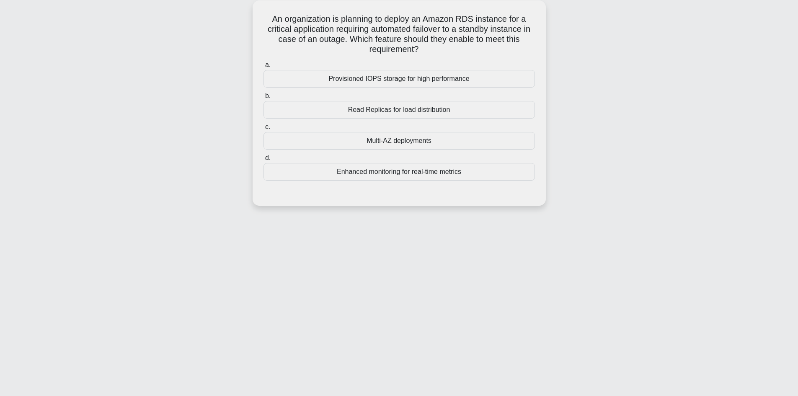
click at [409, 142] on div "Multi-AZ deployments" at bounding box center [398, 141] width 271 height 18
click at [263, 130] on input "c. Multi-AZ deployments" at bounding box center [263, 126] width 0 height 5
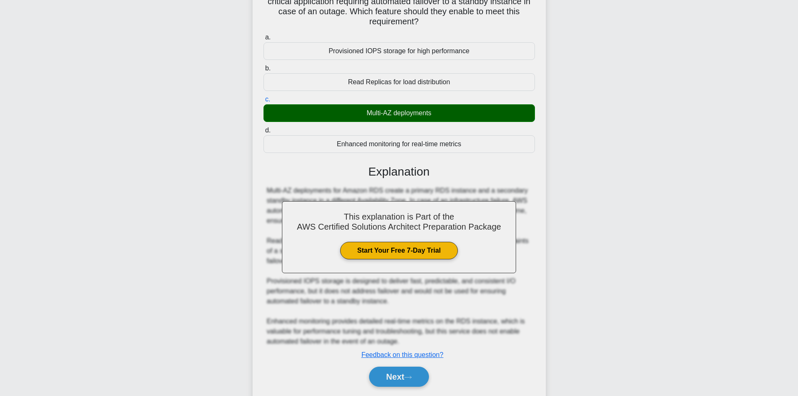
scroll to position [111, 0]
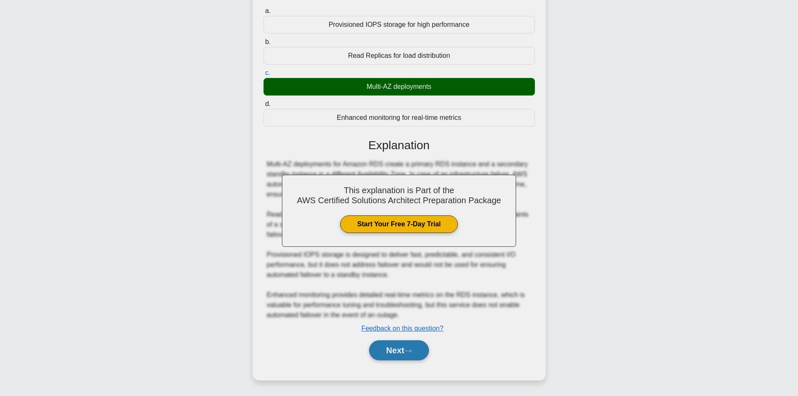
click at [412, 349] on icon at bounding box center [408, 350] width 8 height 5
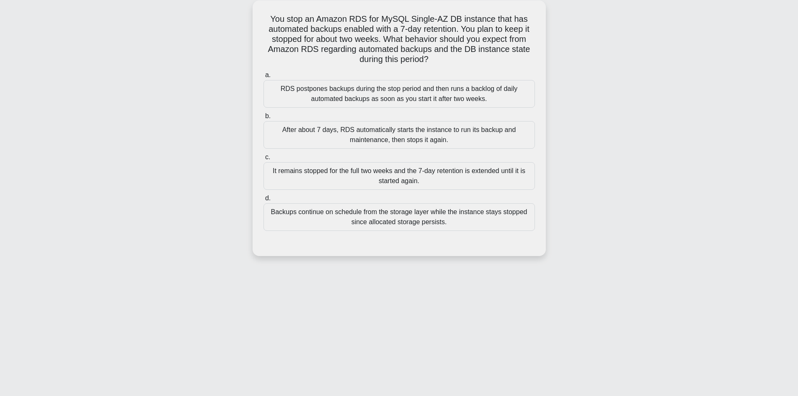
click at [423, 224] on div "Backups continue on schedule from the storage layer while the instance stays st…" at bounding box center [398, 217] width 271 height 28
click at [263, 201] on input "d. Backups continue on schedule from the storage layer while the instance stays…" at bounding box center [263, 198] width 0 height 5
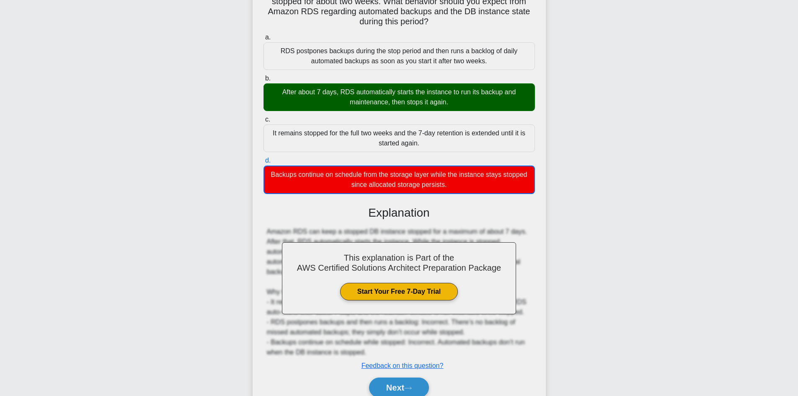
scroll to position [132, 0]
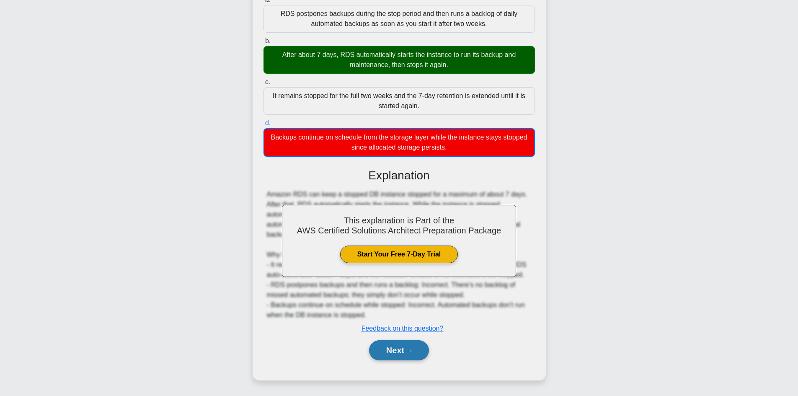
click at [397, 358] on button "Next" at bounding box center [399, 350] width 60 height 20
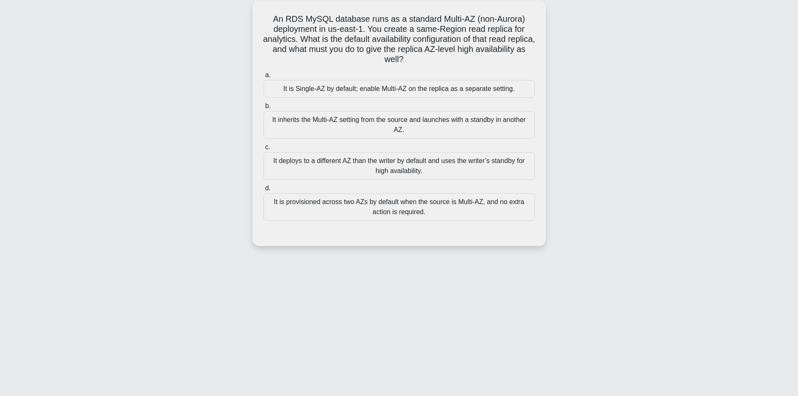
scroll to position [15, 0]
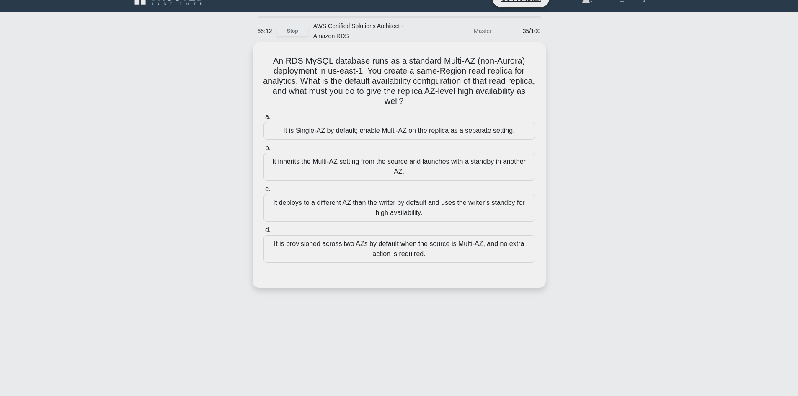
drag, startPoint x: 457, startPoint y: 101, endPoint x: 270, endPoint y: 55, distance: 192.4
click at [270, 55] on div "An RDS MySQL database runs as a standard Multi-AZ (non-Aurora) deployment in us…" at bounding box center [399, 165] width 286 height 239
click at [386, 59] on h5 "An RDS MySQL database runs as a standard Multi-AZ (non-Aurora) deployment in us…" at bounding box center [399, 81] width 273 height 51
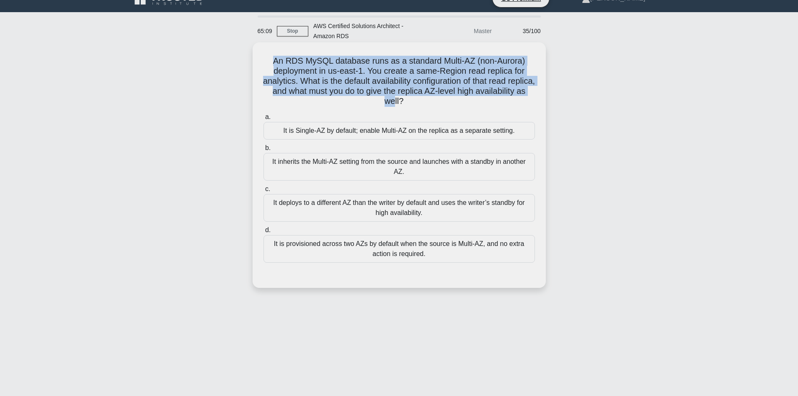
drag, startPoint x: 273, startPoint y: 62, endPoint x: 419, endPoint y: 105, distance: 151.9
click at [419, 105] on h5 "An RDS MySQL database runs as a standard Multi-AZ (non-Aurora) deployment in us…" at bounding box center [399, 81] width 273 height 51
click at [417, 95] on h5 "An RDS MySQL database runs as a standard Multi-AZ (non-Aurora) deployment in us…" at bounding box center [399, 81] width 273 height 51
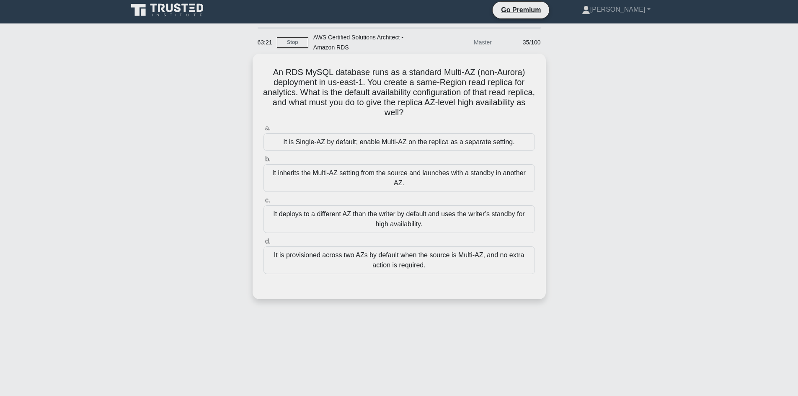
scroll to position [0, 0]
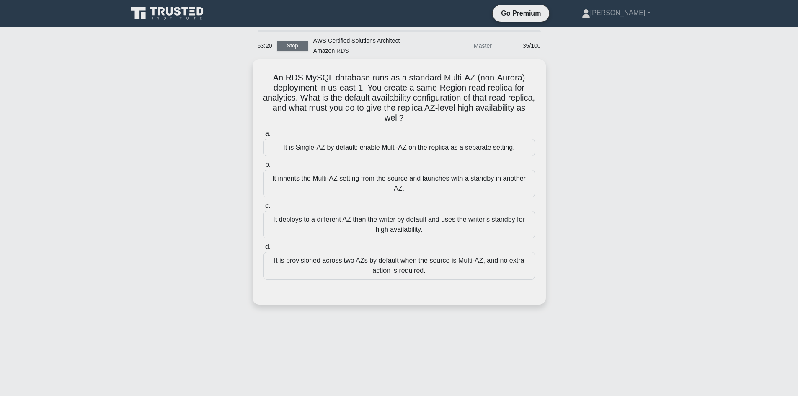
click at [292, 44] on link "Stop" at bounding box center [292, 46] width 31 height 10
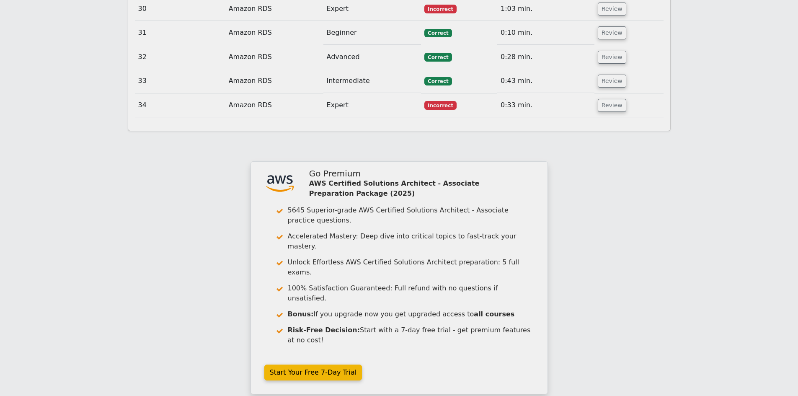
scroll to position [1787, 0]
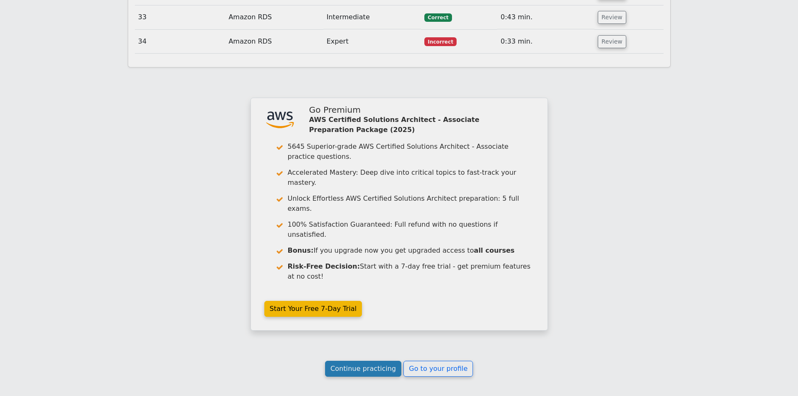
click at [374, 361] on link "Continue practicing" at bounding box center [363, 369] width 77 height 16
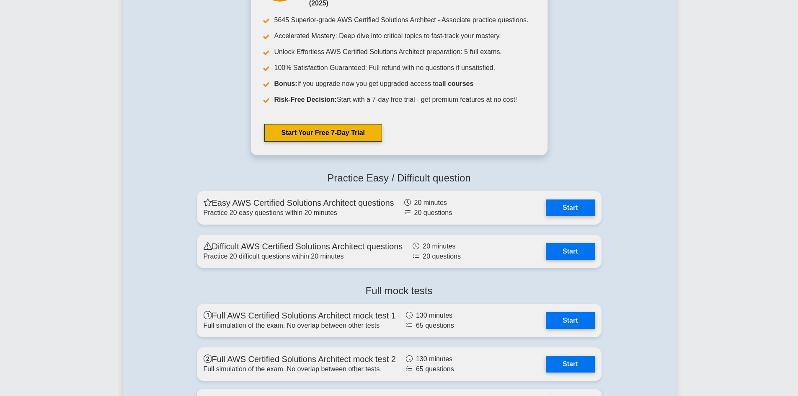
scroll to position [2471, 0]
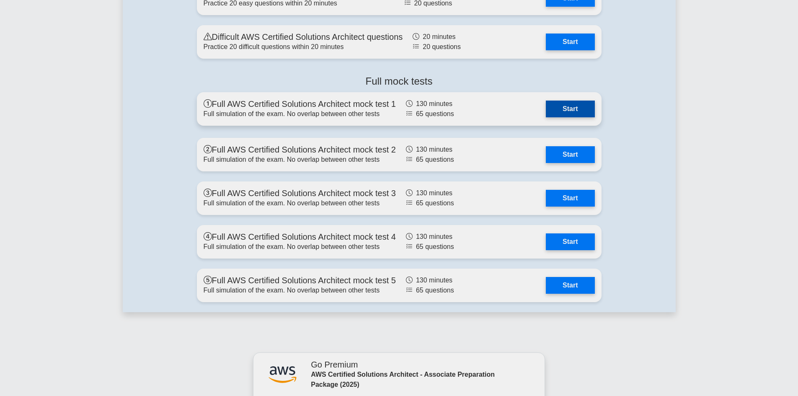
click at [579, 106] on link "Start" at bounding box center [570, 109] width 49 height 17
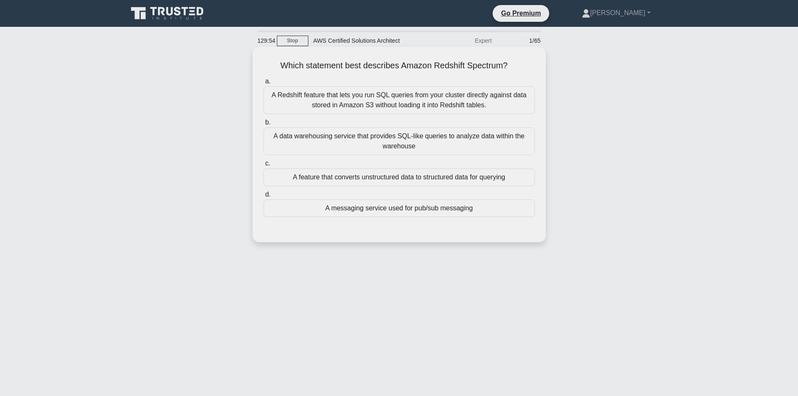
click at [359, 153] on div "A data warehousing service that provides SQL-like queries to analyze data withi…" at bounding box center [398, 141] width 271 height 28
click at [263, 125] on input "b. A data warehousing service that provides SQL-like queries to analyze data wi…" at bounding box center [263, 122] width 0 height 5
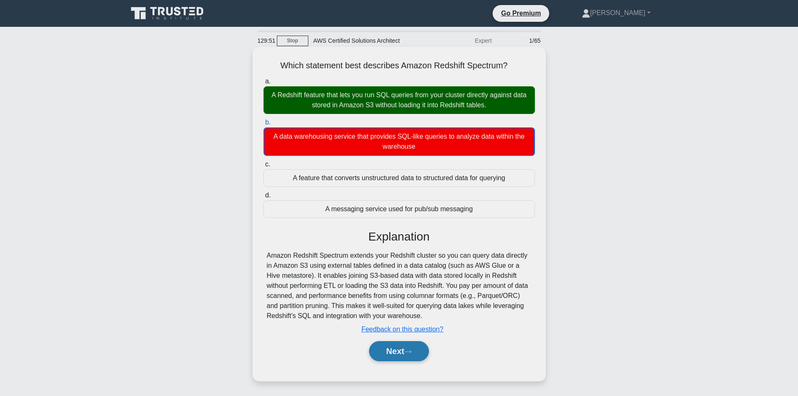
click at [397, 358] on button "Next" at bounding box center [399, 351] width 60 height 20
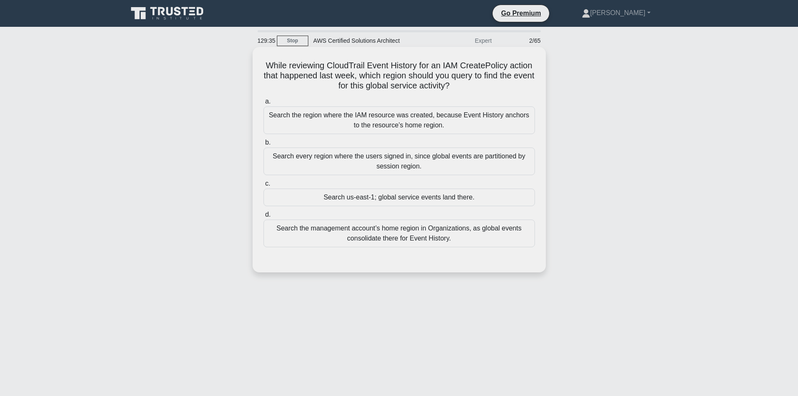
click at [387, 123] on div "Search the region where the IAM resource was created, because Event History anc…" at bounding box center [398, 120] width 271 height 28
click at [263, 104] on input "a. Search the region where the IAM resource was created, because Event History …" at bounding box center [263, 101] width 0 height 5
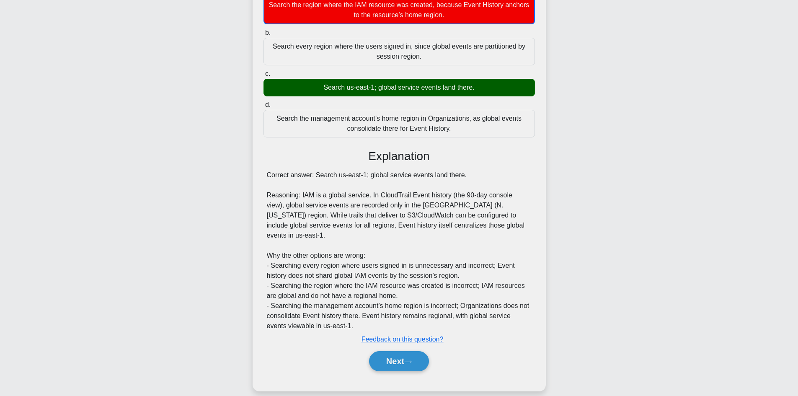
scroll to position [112, 0]
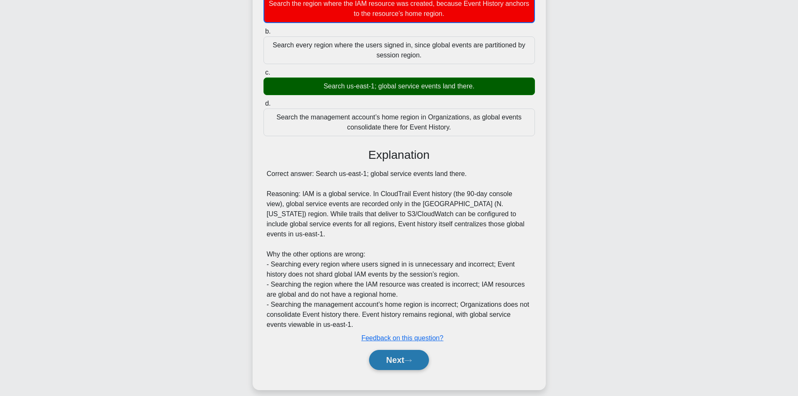
click at [392, 351] on button "Next" at bounding box center [399, 360] width 60 height 20
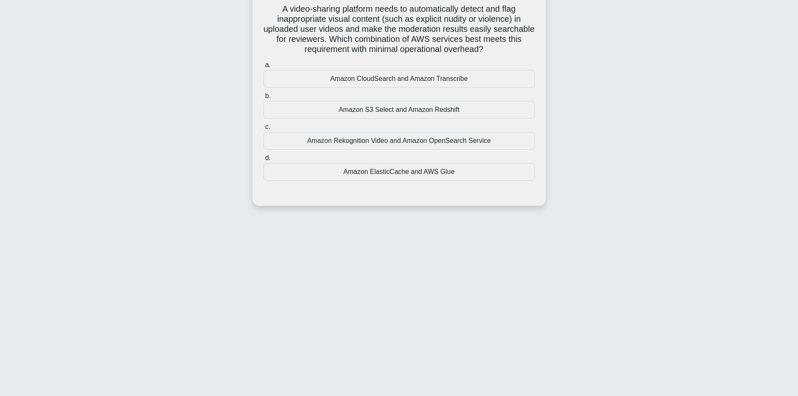
drag, startPoint x: 378, startPoint y: 54, endPoint x: 370, endPoint y: 45, distance: 11.9
drag, startPoint x: 370, startPoint y: 45, endPoint x: 358, endPoint y: 29, distance: 20.1
click at [358, 29] on h5 "A video-sharing platform needs to automatically detect and flag inappropriate v…" at bounding box center [399, 29] width 273 height 51
click at [409, 142] on div "Amazon Rekognition Video and Amazon OpenSearch Service" at bounding box center [398, 141] width 271 height 18
click at [263, 130] on input "c. Amazon Rekognition Video and Amazon OpenSearch Service" at bounding box center [263, 126] width 0 height 5
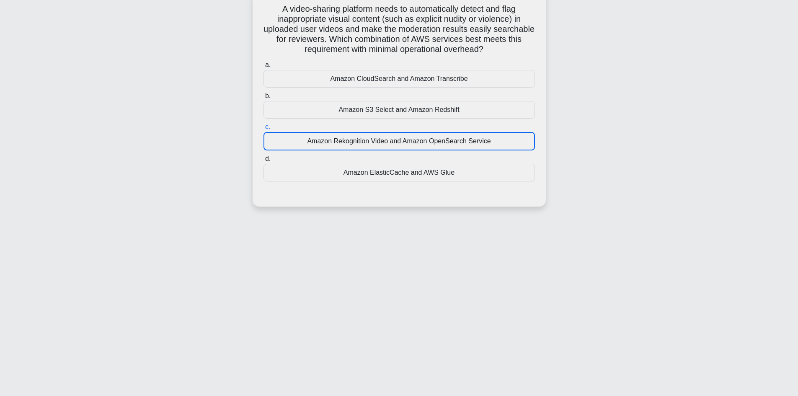
click at [409, 142] on div "Amazon Rekognition Video and Amazon OpenSearch Service" at bounding box center [398, 141] width 271 height 18
click at [263, 130] on input "c. Amazon Rekognition Video and Amazon OpenSearch Service" at bounding box center [263, 126] width 0 height 5
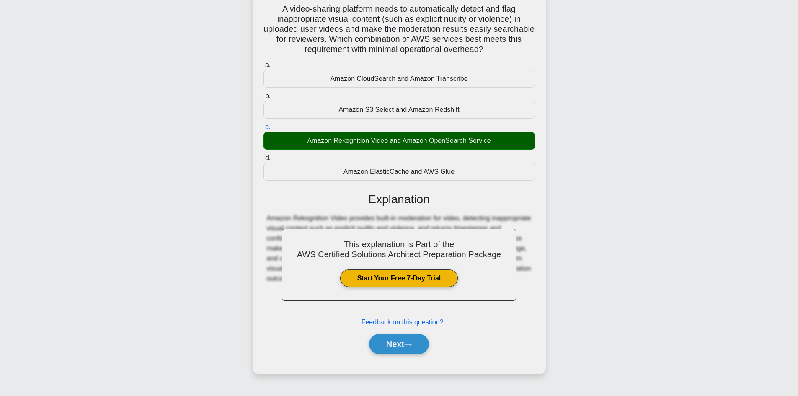
click at [491, 156] on label "d. Amazon ElasticCache and AWS Glue" at bounding box center [398, 167] width 271 height 28
click at [263, 156] on input "d. Amazon ElasticCache and AWS Glue" at bounding box center [263, 157] width 0 height 5
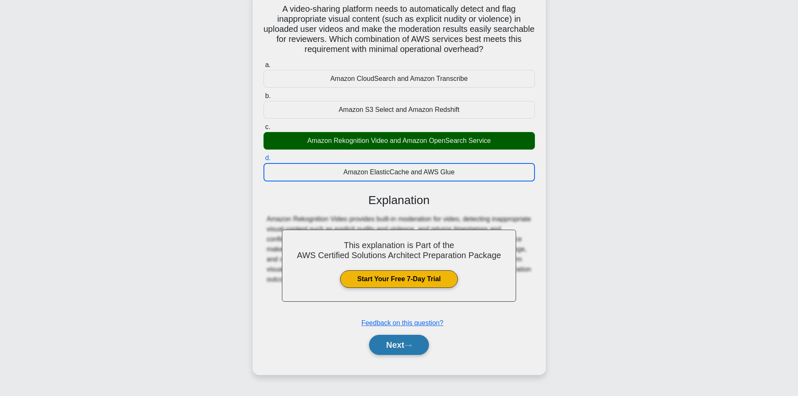
click at [410, 343] on icon at bounding box center [408, 345] width 8 height 5
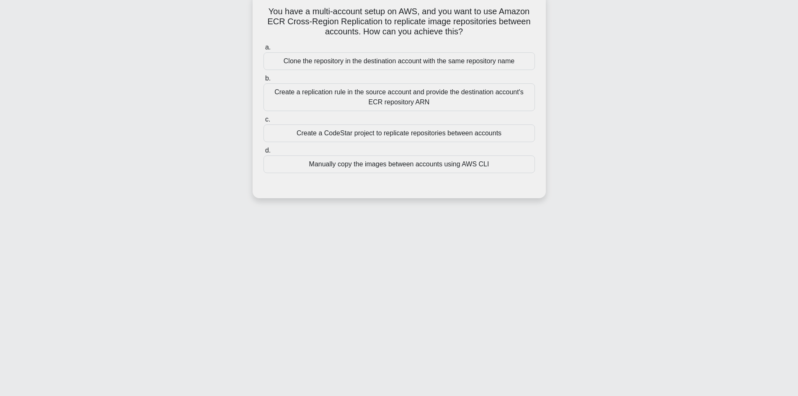
scroll to position [15, 0]
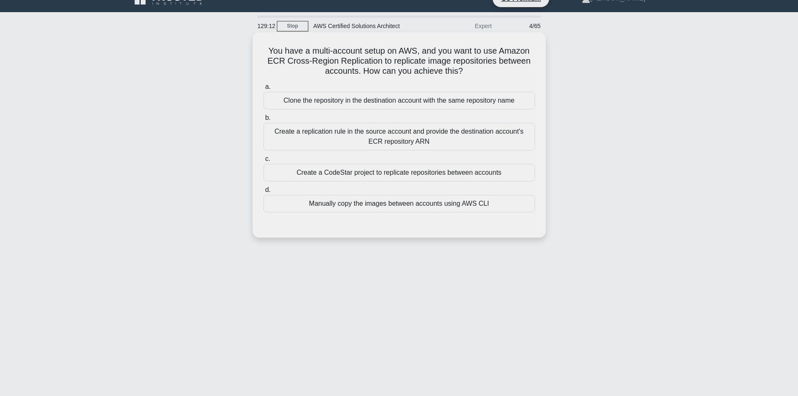
drag, startPoint x: 256, startPoint y: 49, endPoint x: 469, endPoint y: 75, distance: 215.1
click at [469, 75] on div "You have a multi-account setup on AWS, and you want to use Amazon ECR Cross-Reg…" at bounding box center [399, 135] width 286 height 199
click at [465, 73] on icon at bounding box center [465, 71] width 7 height 10
click at [468, 74] on icon ".spinner_0XTQ{transform-origin:center;animation:spinner_y6GP .75s linear infini…" at bounding box center [468, 72] width 10 height 10
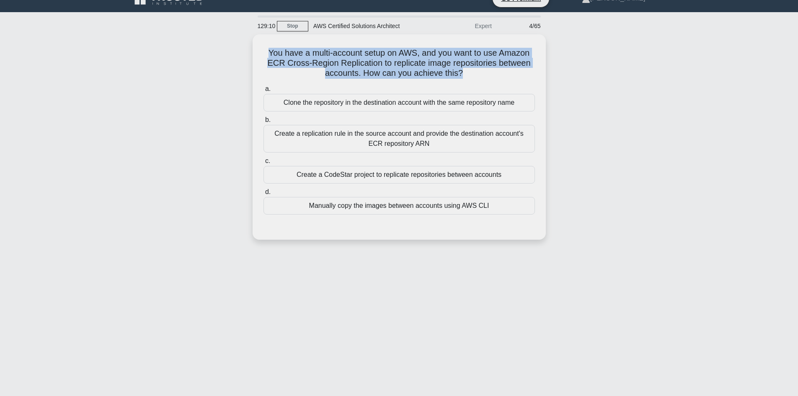
drag, startPoint x: 468, startPoint y: 74, endPoint x: 248, endPoint y: 51, distance: 221.5
click at [248, 51] on div "You have a multi-account setup on AWS, and you want to use Amazon ECR Cross-Reg…" at bounding box center [399, 141] width 553 height 215
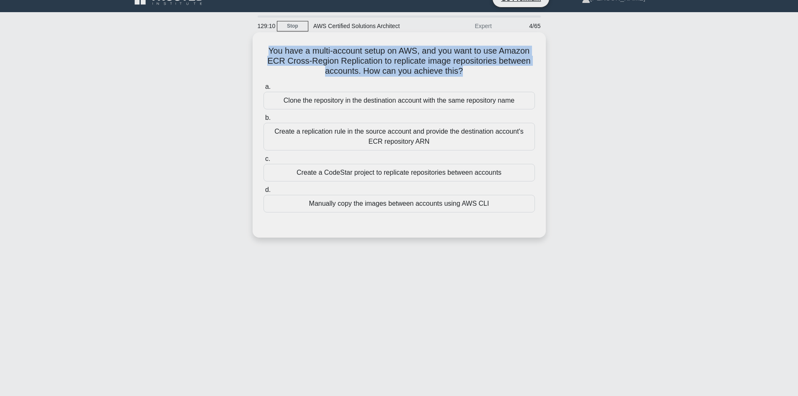
click at [261, 52] on div "You have a multi-account setup on AWS, and you want to use Amazon ECR Cross-Reg…" at bounding box center [399, 135] width 286 height 199
drag, startPoint x: 264, startPoint y: 47, endPoint x: 449, endPoint y: 80, distance: 187.6
click at [449, 80] on div "You have a multi-account setup on AWS, and you want to use Amazon ECR Cross-Reg…" at bounding box center [399, 135] width 286 height 199
click at [440, 63] on h5 "You have a multi-account setup on AWS, and you want to use Amazon ECR Cross-Reg…" at bounding box center [399, 61] width 273 height 31
click at [469, 70] on icon ".spinner_0XTQ{transform-origin:center;animation:spinner_y6GP .75s linear infini…" at bounding box center [468, 72] width 10 height 10
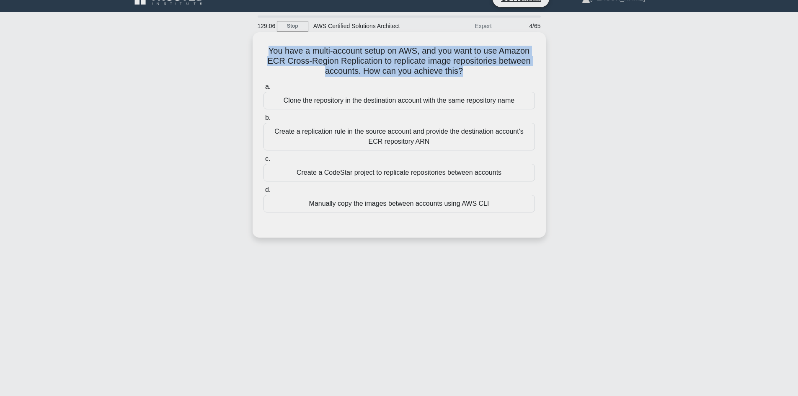
drag, startPoint x: 469, startPoint y: 70, endPoint x: 276, endPoint y: 46, distance: 193.7
click at [276, 46] on h5 "You have a multi-account setup on AWS, and you want to use Amazon ECR Cross-Reg…" at bounding box center [399, 61] width 273 height 31
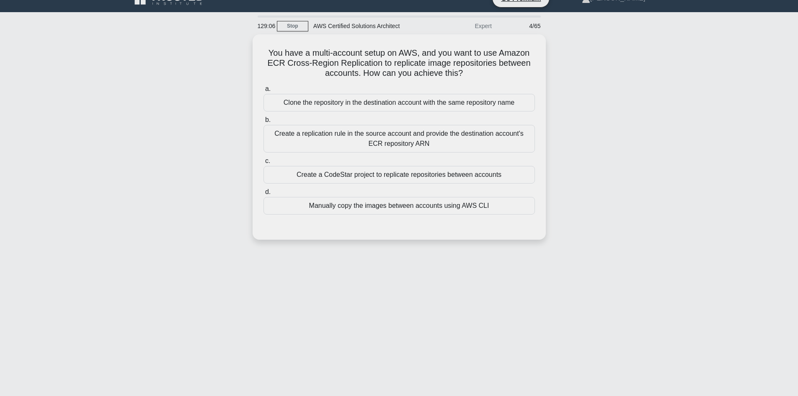
click at [212, 107] on div "You have a multi-account setup on AWS, and you want to use Amazon ECR Cross-Reg…" at bounding box center [399, 141] width 553 height 215
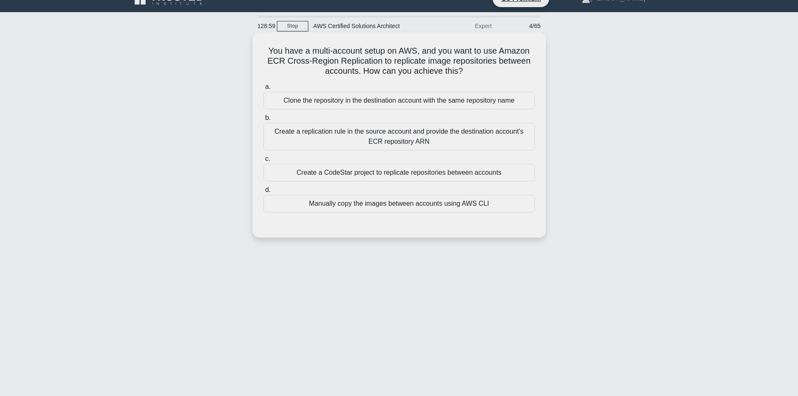
click at [338, 155] on label "c. Create a CodeStar project to replicate repositories between accounts" at bounding box center [398, 168] width 271 height 28
click at [263, 156] on input "c. Create a CodeStar project to replicate repositories between accounts" at bounding box center [263, 158] width 0 height 5
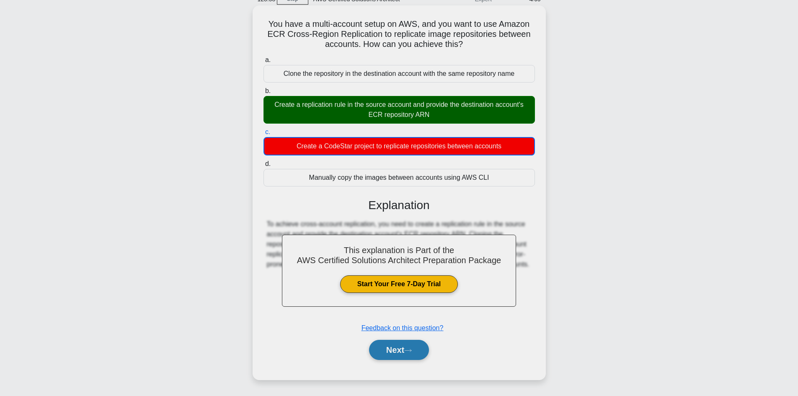
scroll to position [57, 0]
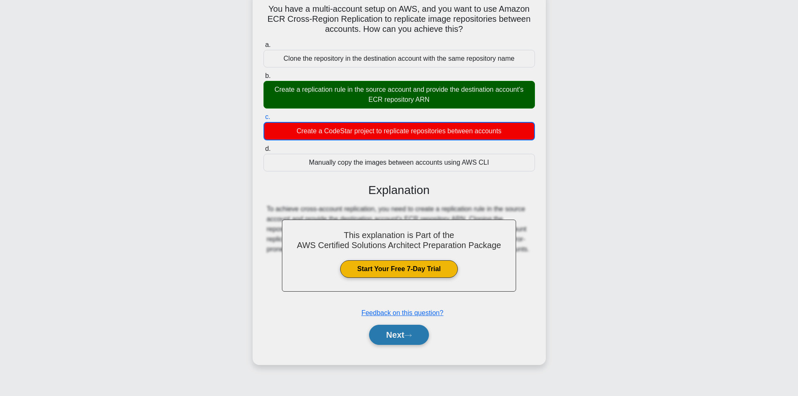
click at [392, 340] on button "Next" at bounding box center [399, 335] width 60 height 20
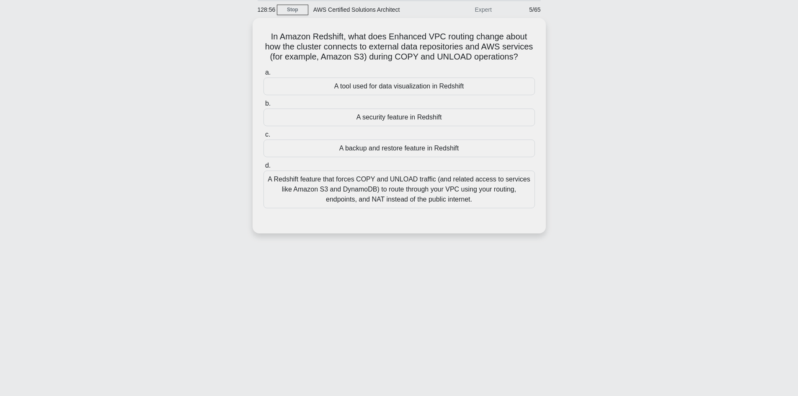
scroll to position [0, 0]
